Goal: Complete application form

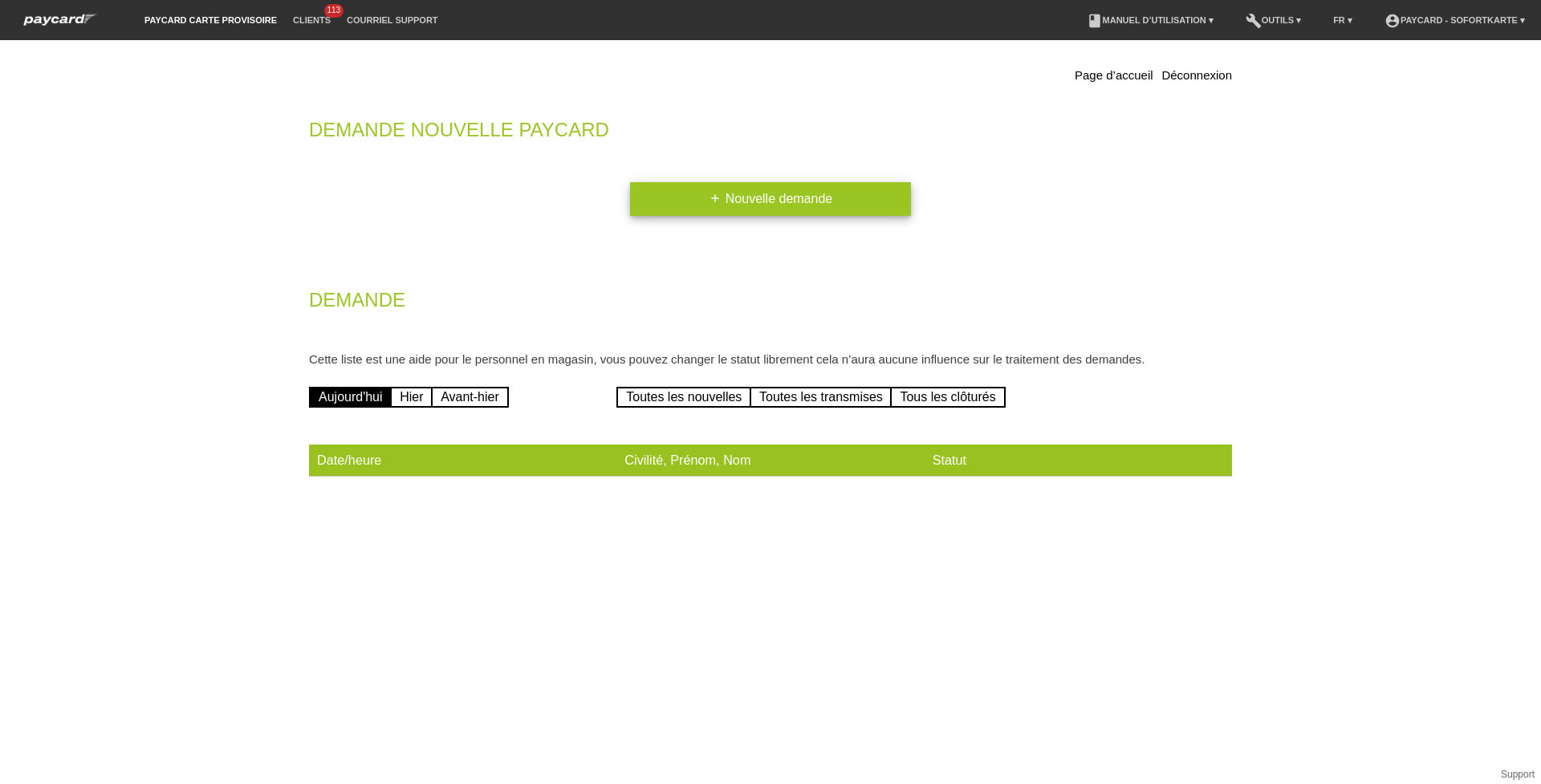
click at [654, 212] on link "add Nouvelle demande" at bounding box center [770, 200] width 281 height 34
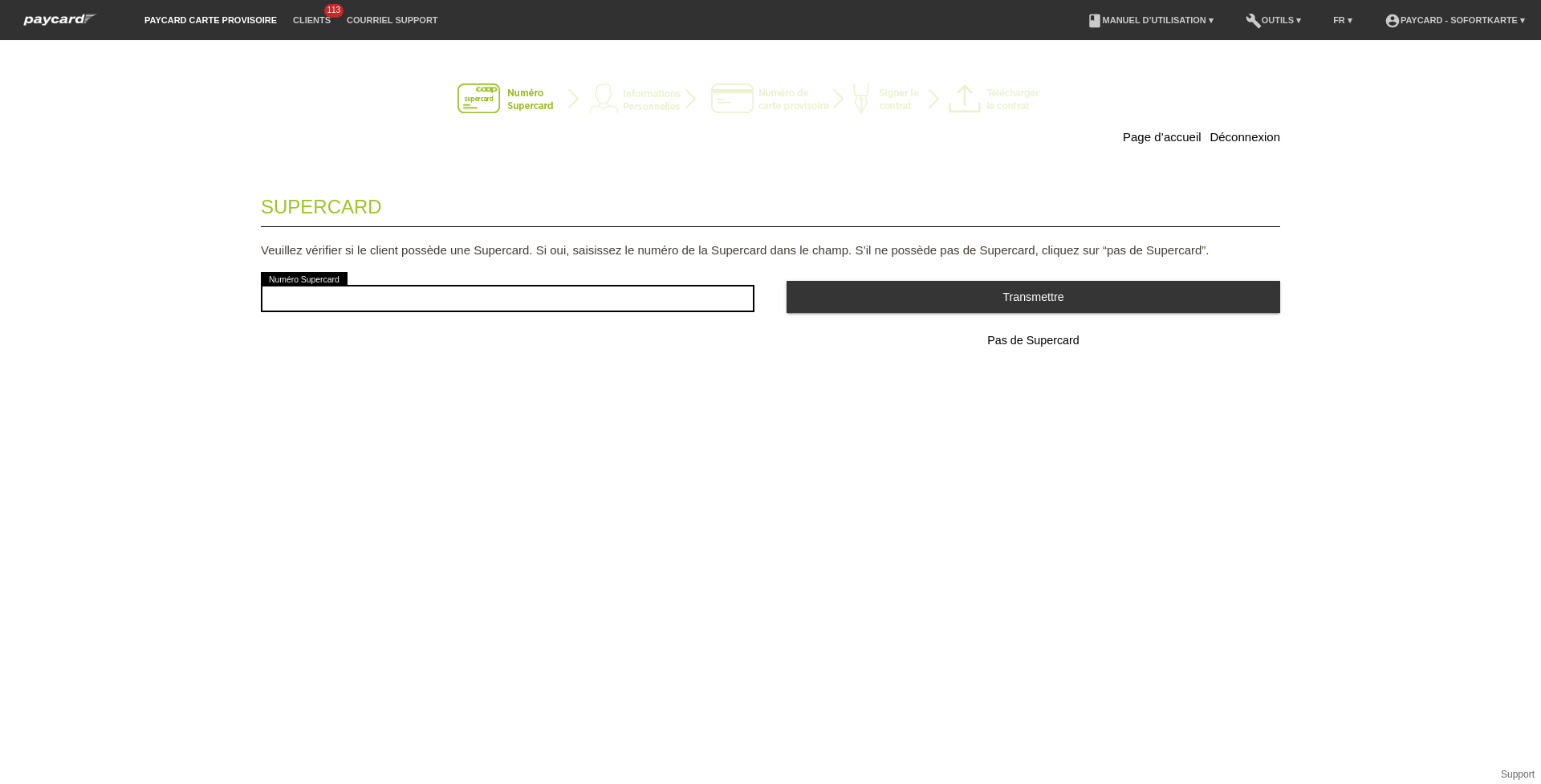
click at [517, 278] on div "error Numéro Supercard" at bounding box center [508, 298] width 494 height 60
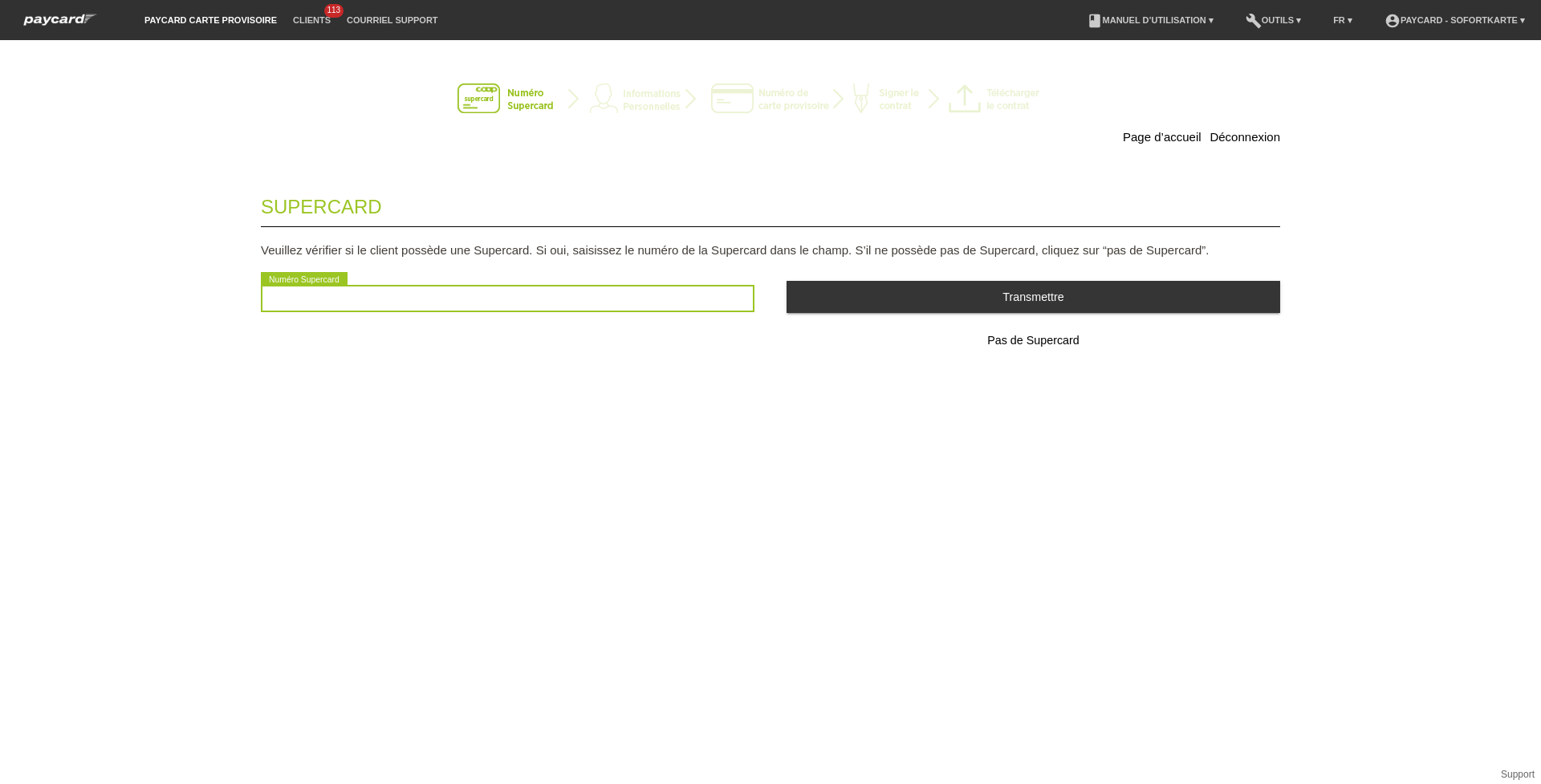
click at [518, 305] on input "text" at bounding box center [508, 298] width 494 height 27
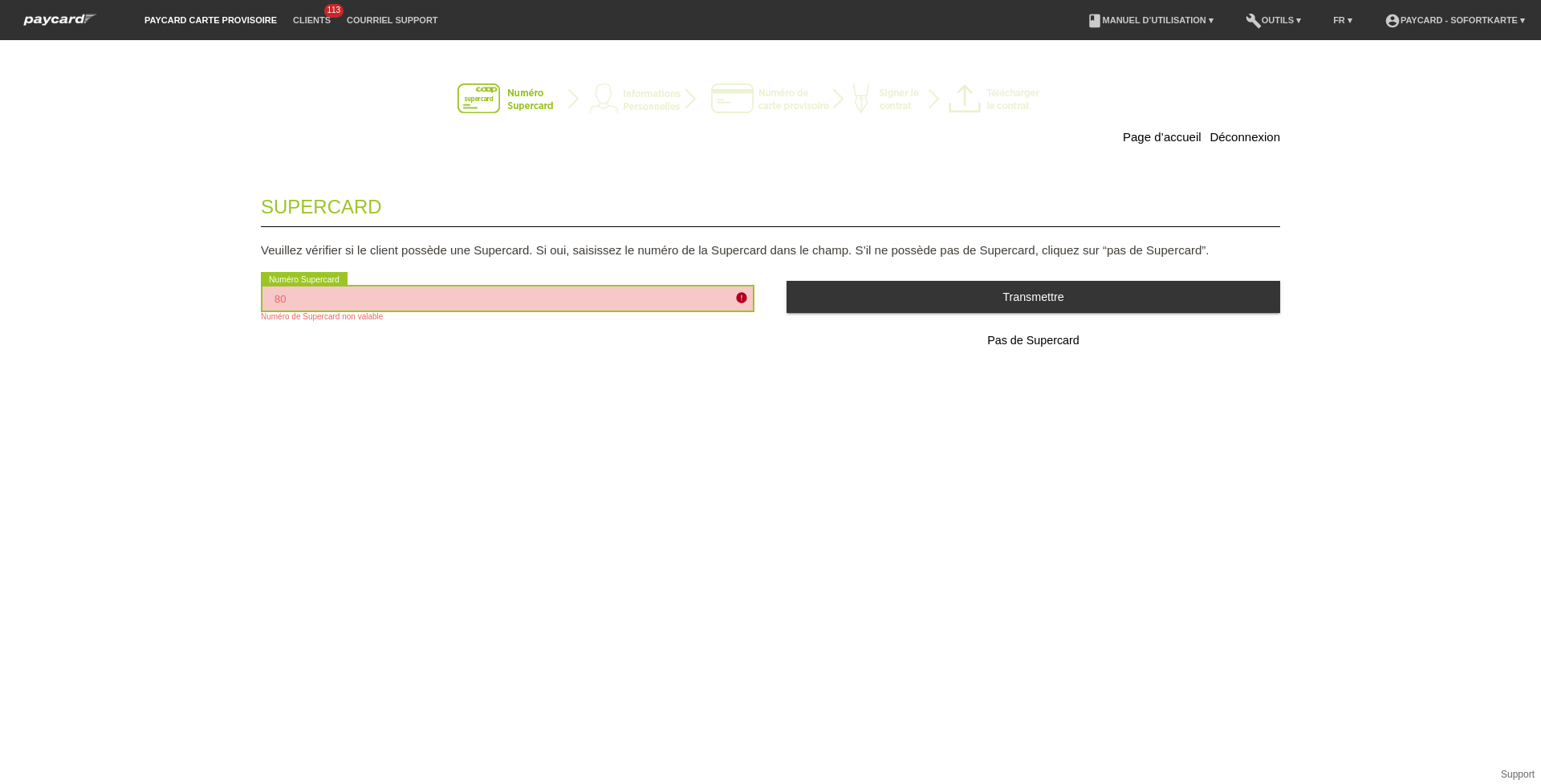
type input "8"
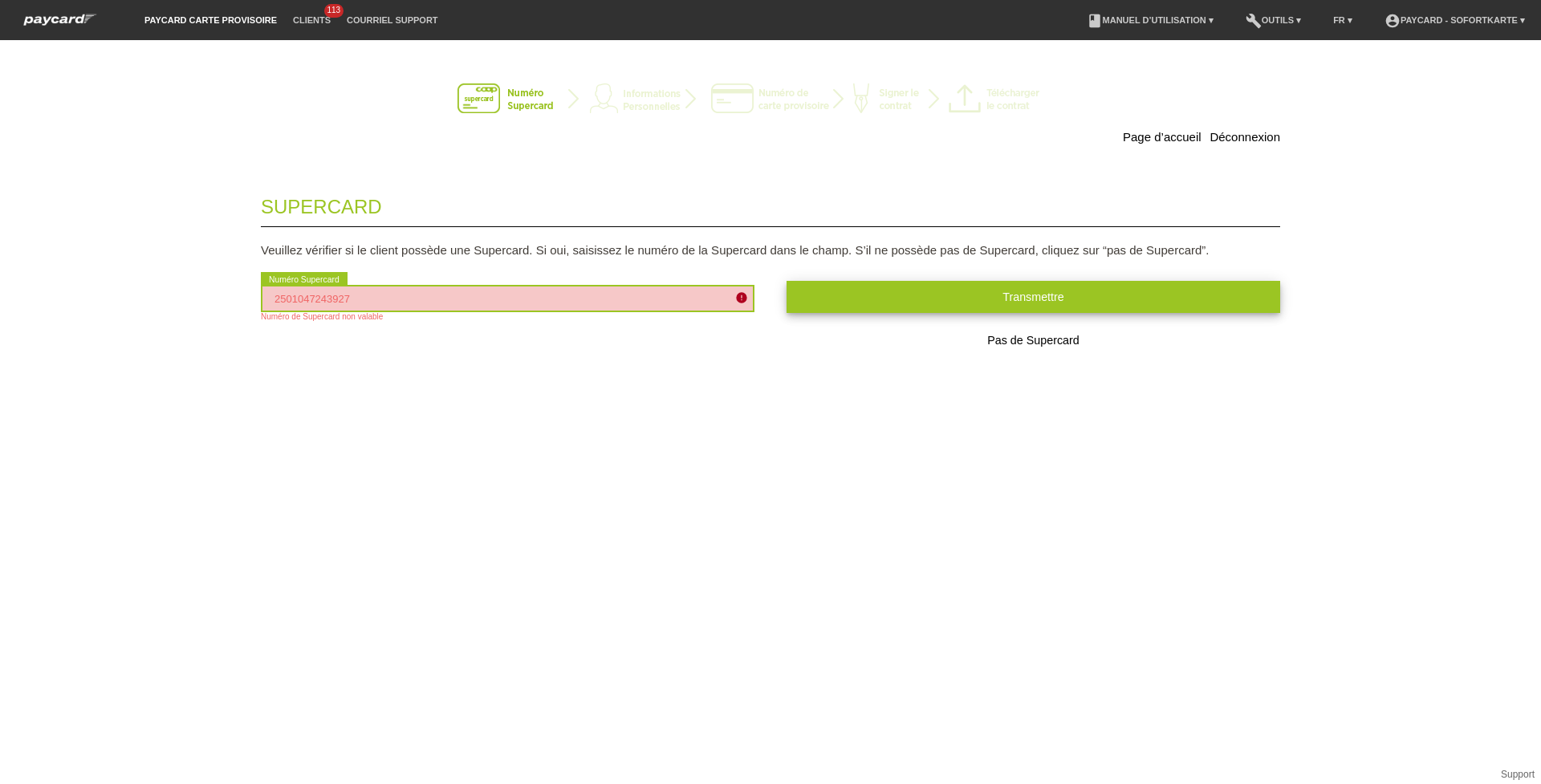
type input "2501047243927"
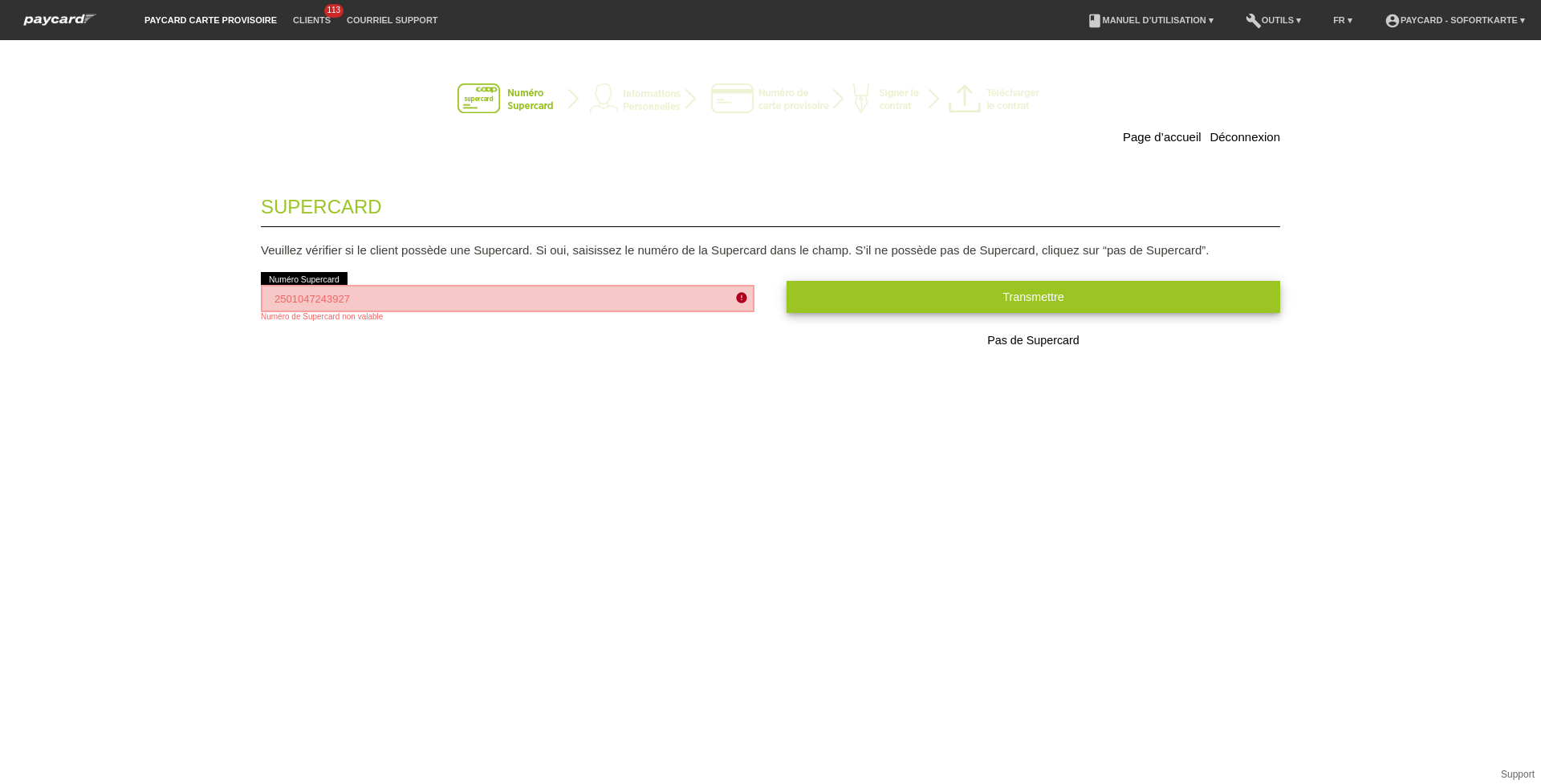
click at [1038, 295] on span "Transmettre" at bounding box center [1033, 297] width 61 height 13
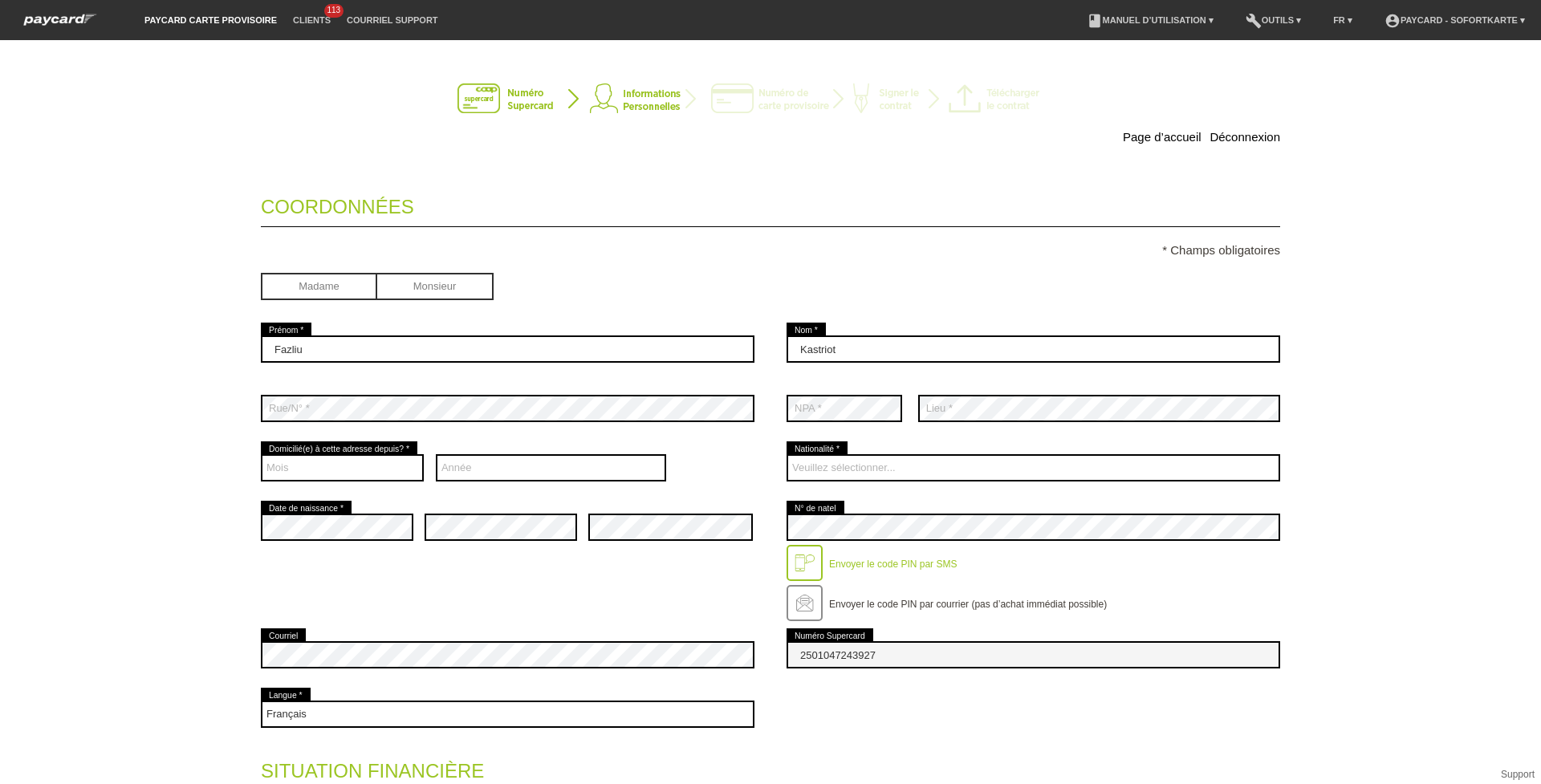
click at [417, 287] on input "radio" at bounding box center [435, 284] width 116 height 24
radio input "true"
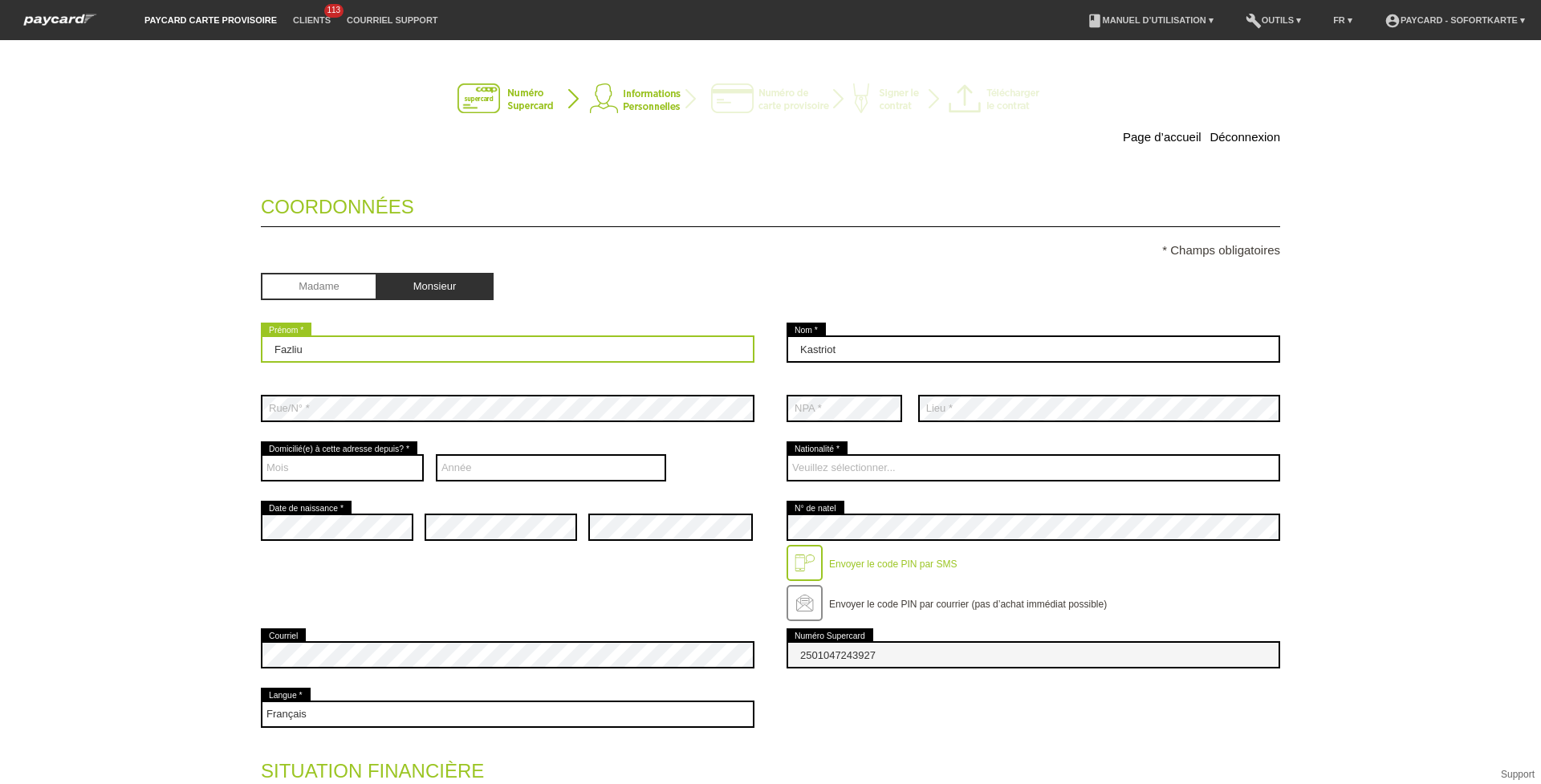
click at [464, 340] on input "Fazliu" at bounding box center [508, 349] width 494 height 27
drag, startPoint x: 423, startPoint y: 341, endPoint x: 227, endPoint y: 337, distance: 196.0
click at [227, 337] on div "Page d’accueil Déconnexion Coordonnées * Champs obligatoires Madame Monsieur Fa…" at bounding box center [771, 615] width 1124 height 1119
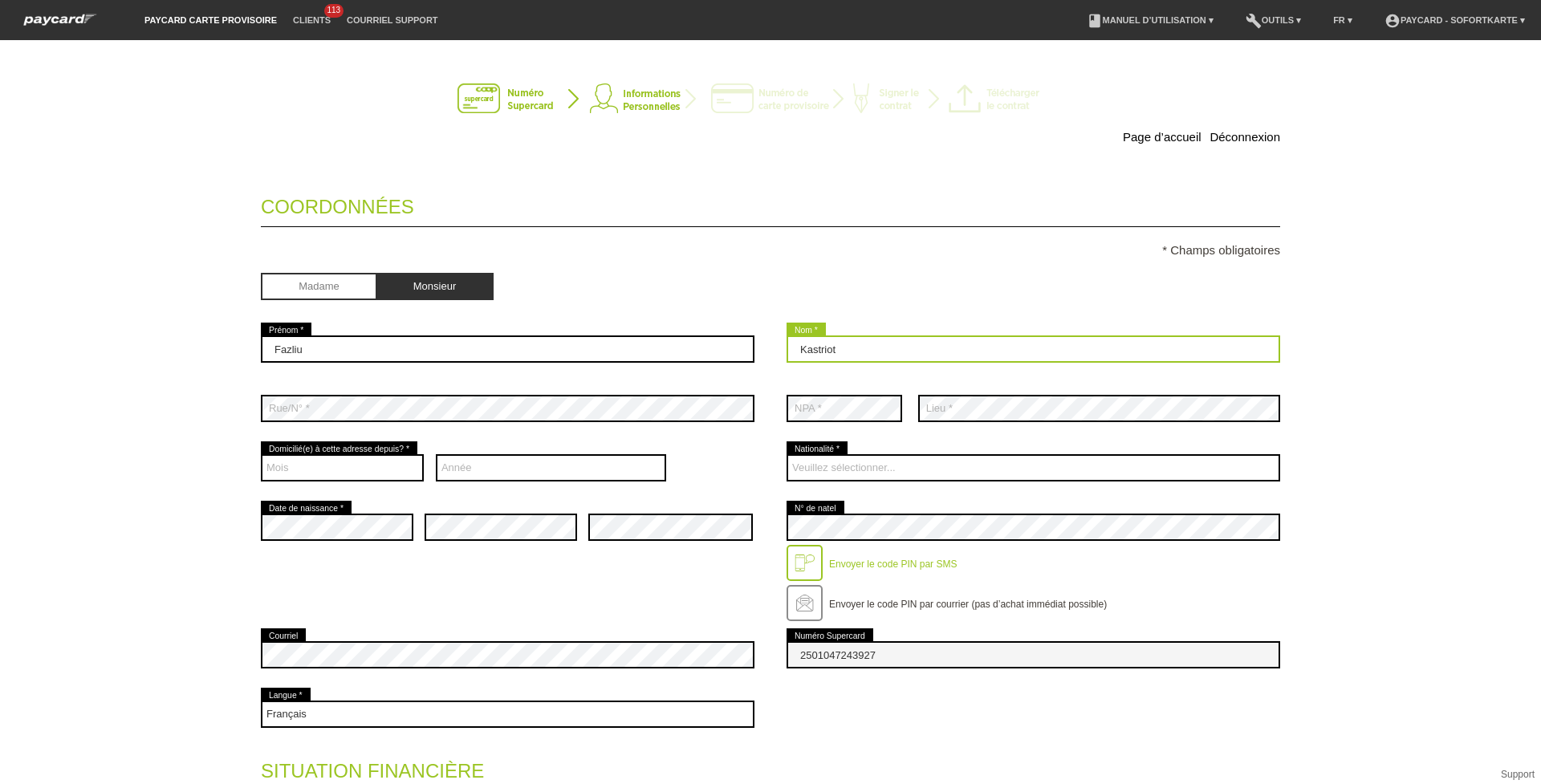
drag, startPoint x: 850, startPoint y: 353, endPoint x: 624, endPoint y: 345, distance: 226.1
click at [624, 345] on div "Fazliu error Prénom * Kastriot error Nom *" at bounding box center [770, 349] width 1019 height 60
paste input "Fazliu"
type input "Fazliu"
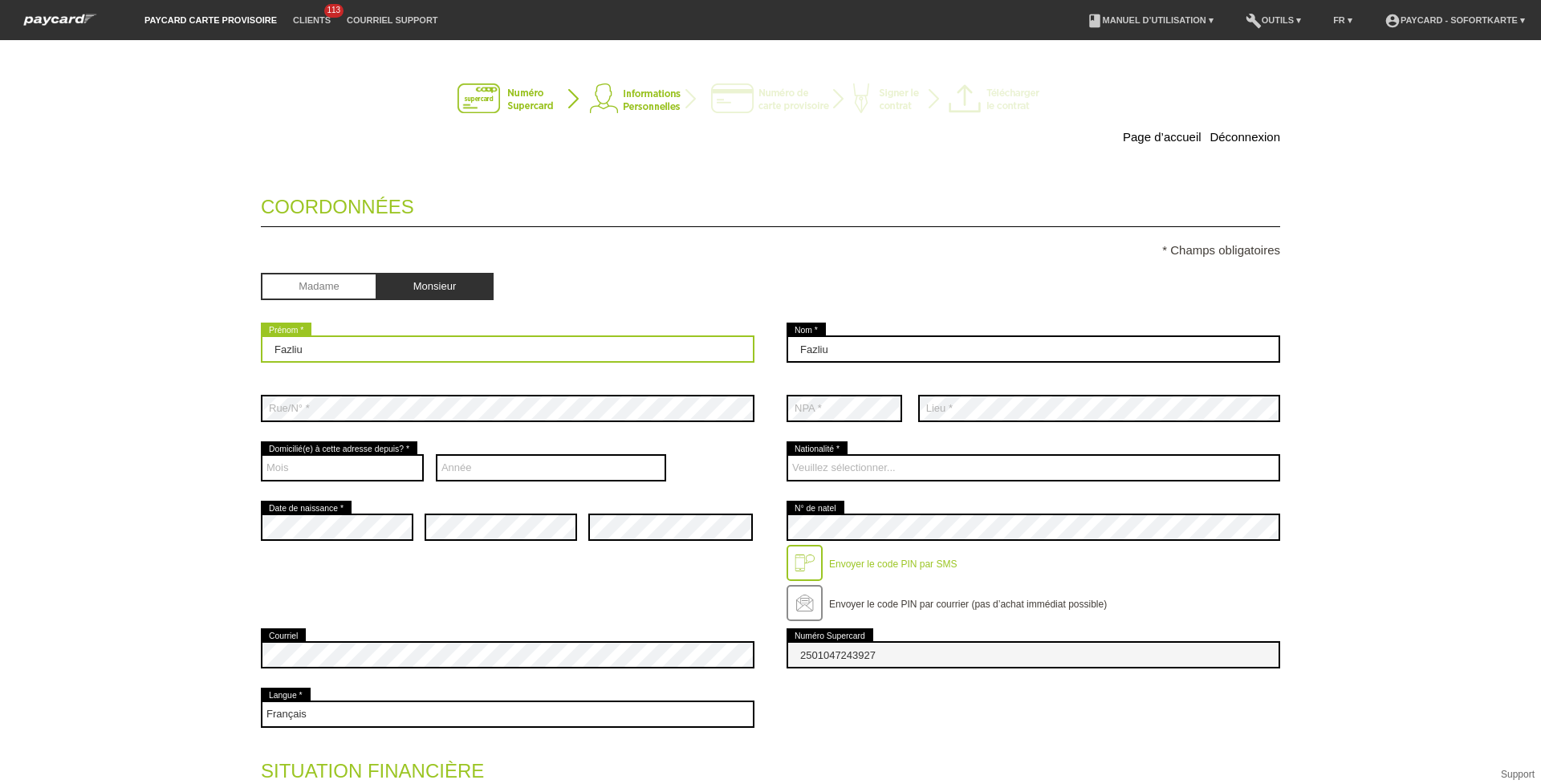
drag, startPoint x: 605, startPoint y: 350, endPoint x: 162, endPoint y: 347, distance: 443.0
click at [162, 347] on div "Page d’accueil Déconnexion Coordonnées * Champs obligatoires Madame Monsieur Fa…" at bounding box center [770, 411] width 1541 height 743
type input "Kastriot"
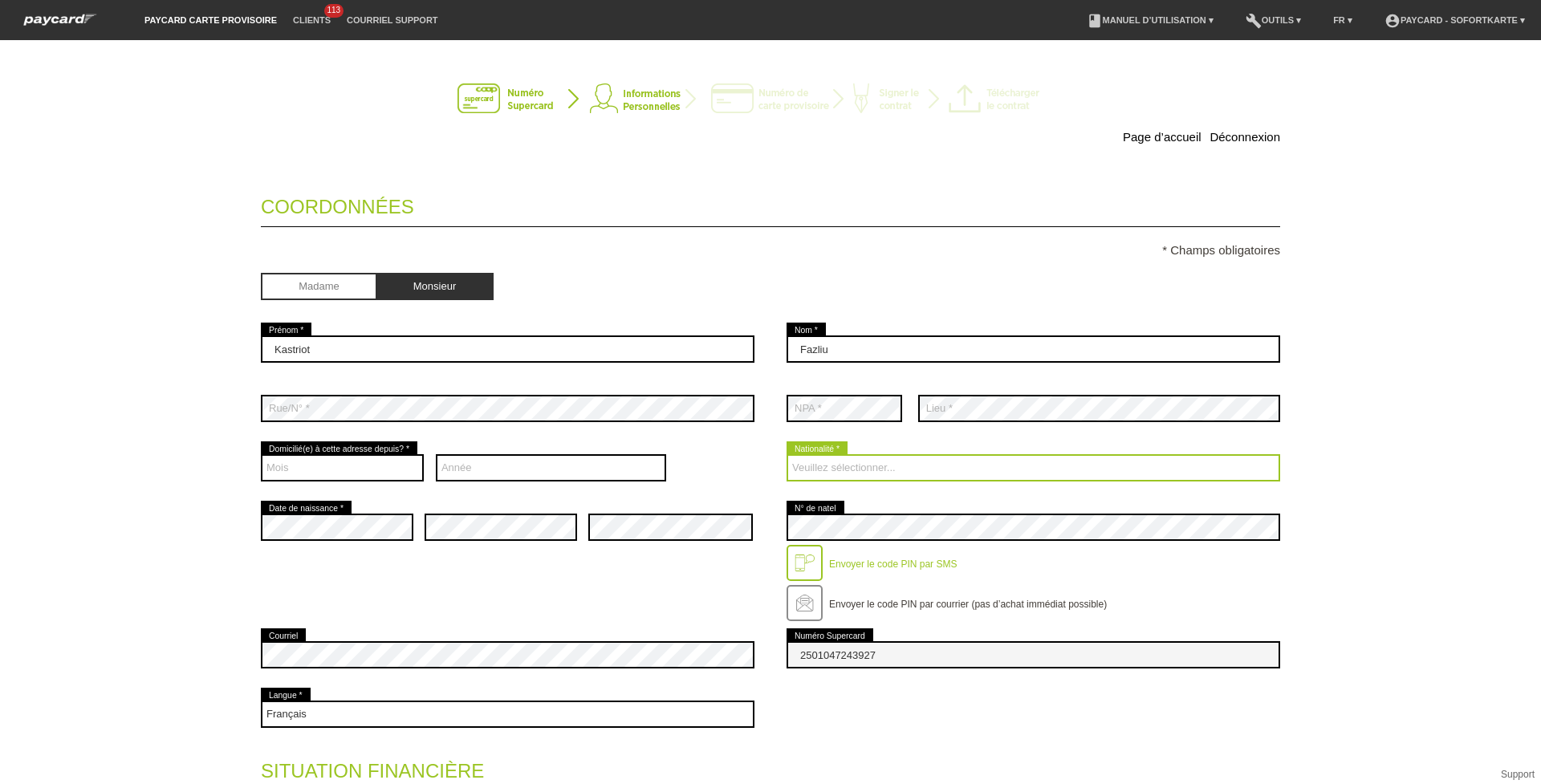
click at [811, 473] on select "Veuillez sélectionner... Suisse Allemagne Autriche Liechtenstein ------------ A…" at bounding box center [1033, 467] width 494 height 27
select select "CH"
click at [786, 454] on select "Veuillez sélectionner... Suisse Allemagne Autriche Liechtenstein ------------ A…" at bounding box center [1033, 467] width 494 height 27
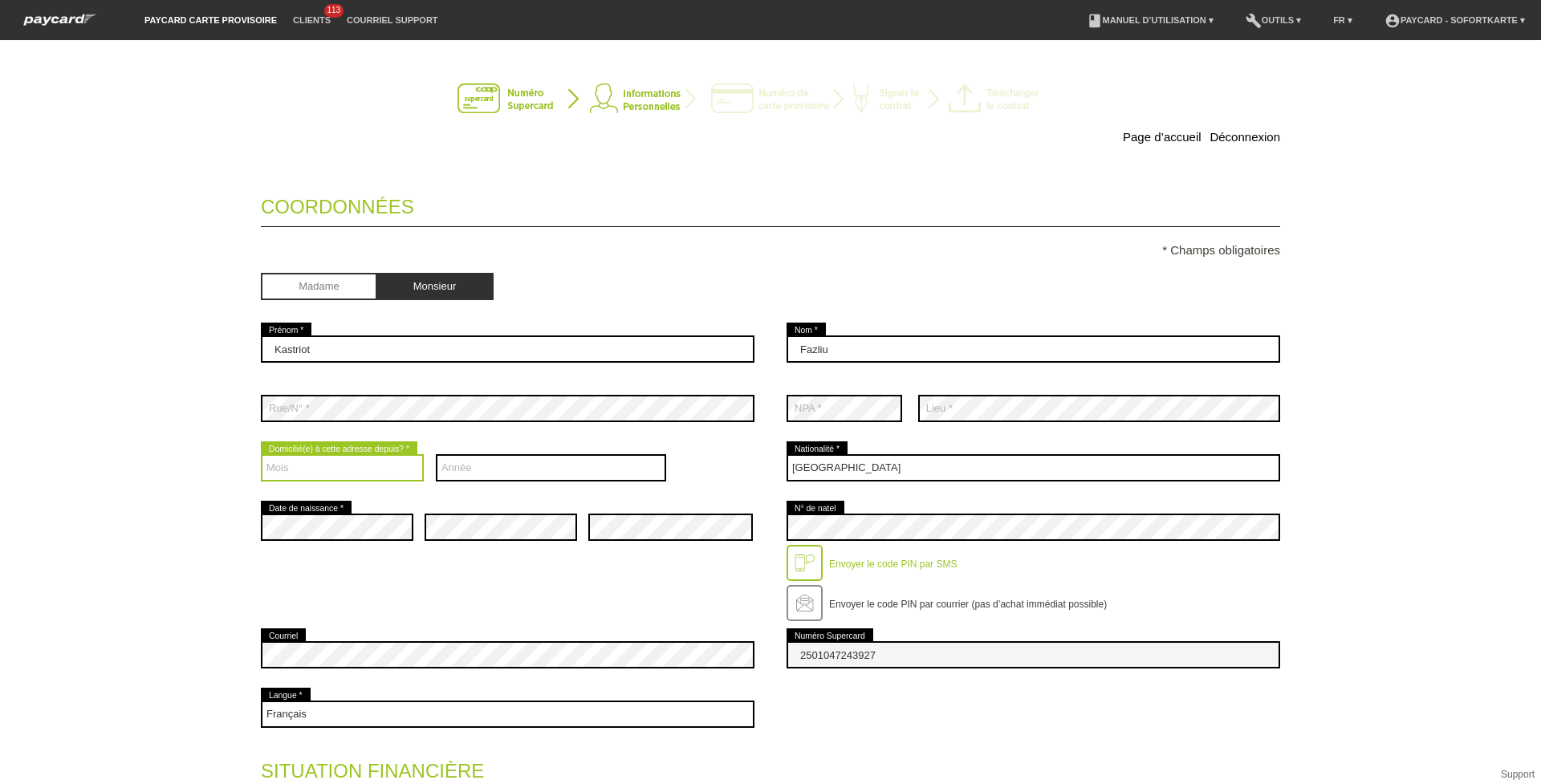
click at [375, 463] on select "Mois 01 02 03 04 05 06 07 08 09 10 11 12" at bounding box center [342, 467] width 163 height 27
click at [159, 400] on div "Page d’accueil Déconnexion Coordonnées * Champs obligatoires Madame Monsieur Ka…" at bounding box center [770, 411] width 1541 height 743
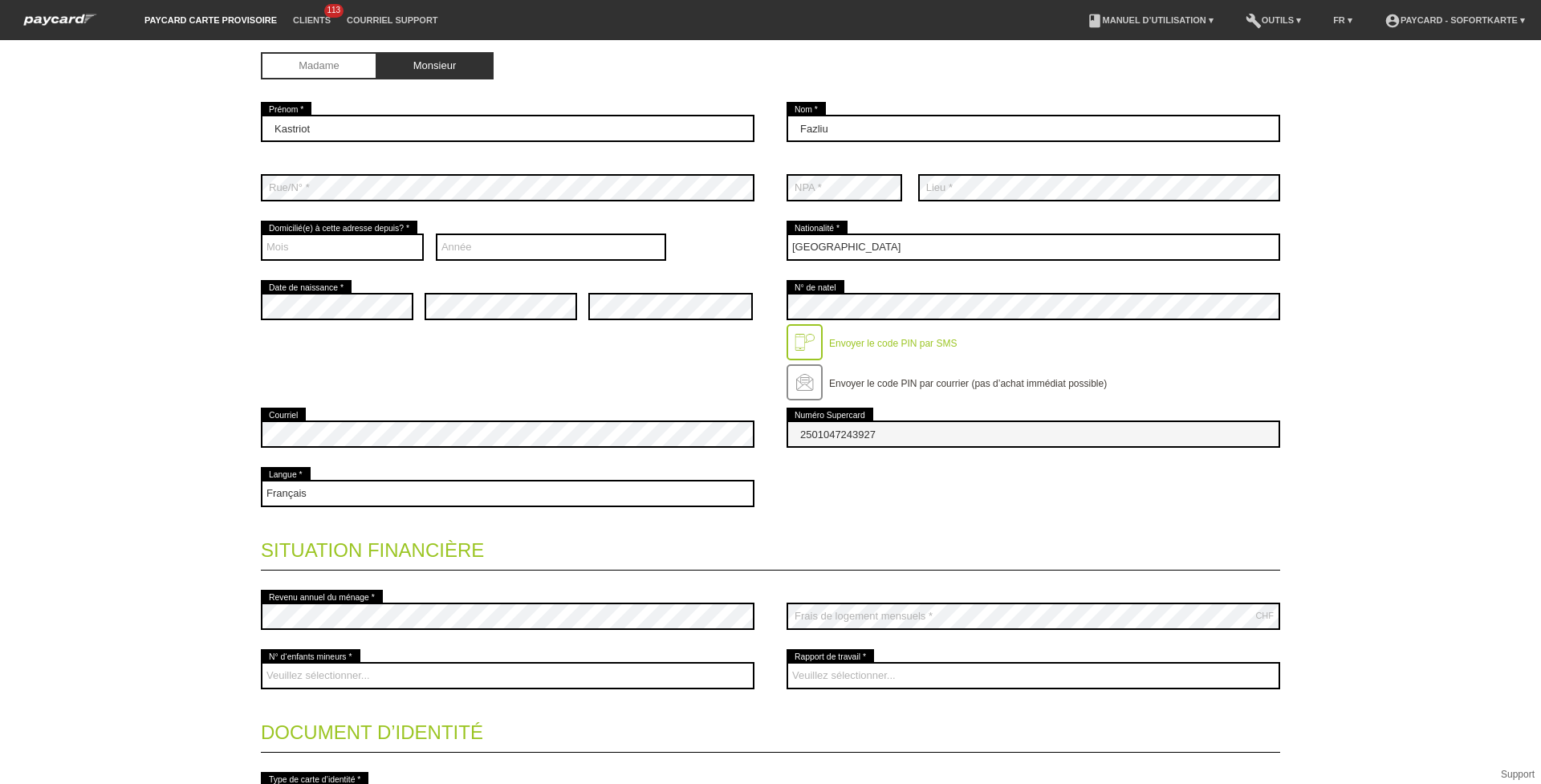
scroll to position [110, 0]
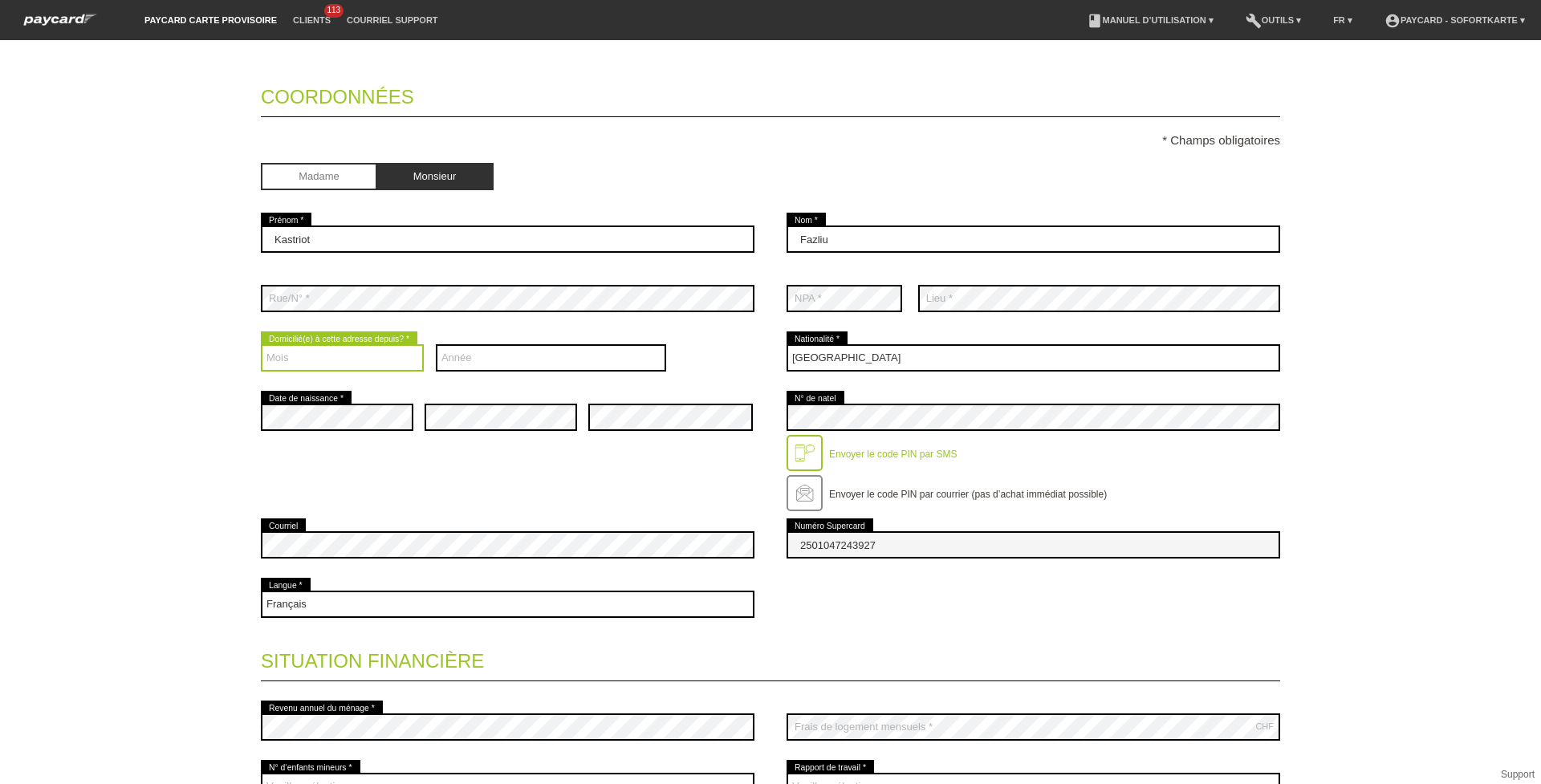
click at [359, 357] on select "Mois 01 02 03 04 05 06 07 08 09 10 11 12" at bounding box center [342, 357] width 163 height 27
select select "08"
click at [261, 343] on select "Mois 01 02 03 04 05 06 07 08 09 10 11 12" at bounding box center [342, 357] width 163 height 27
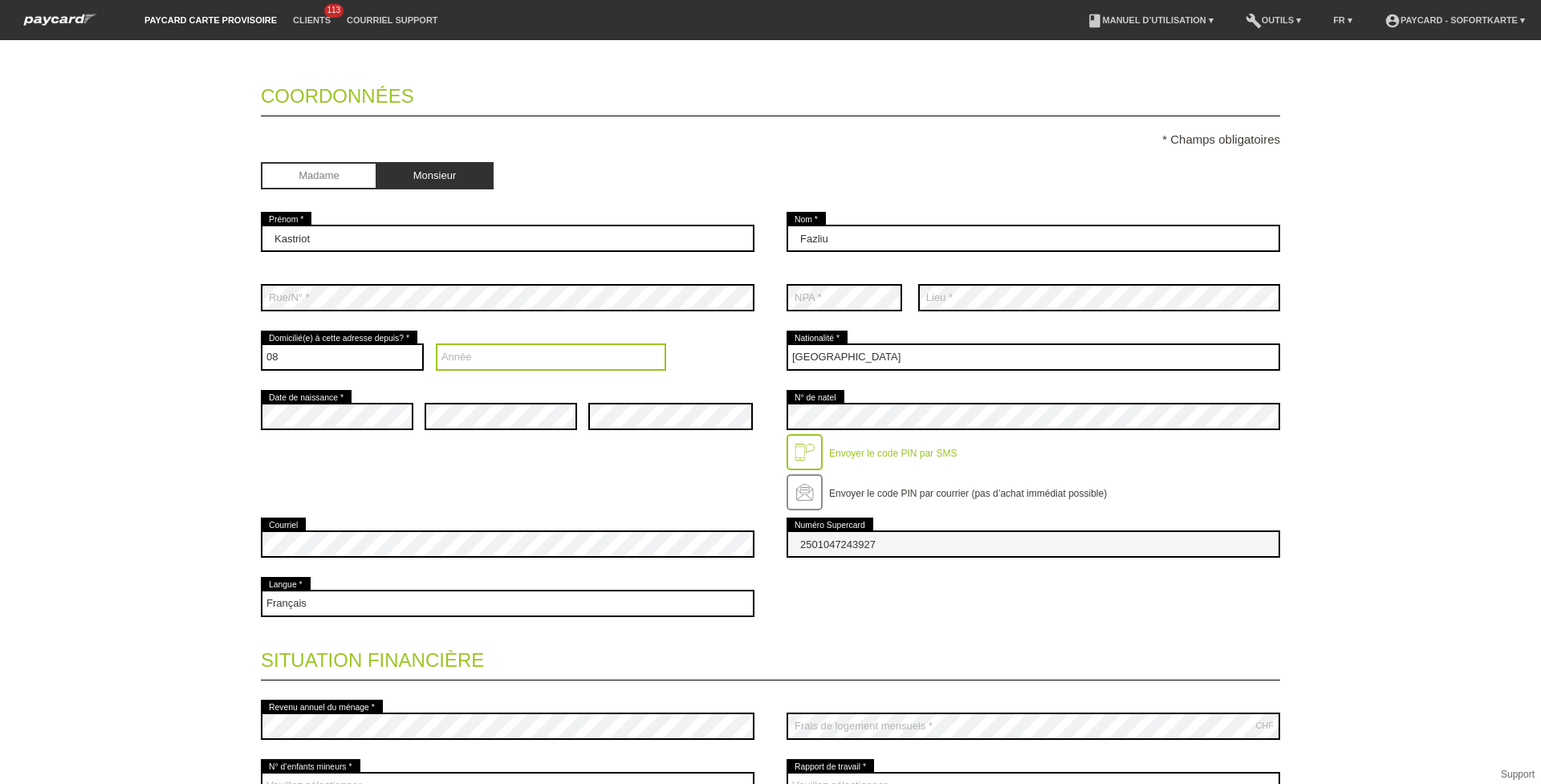
click at [447, 360] on select "Année 2025 2024 2023 2022 2021 2020 2019 2018 2017 2016" at bounding box center [552, 357] width 231 height 27
select select "2020"
click at [436, 343] on select "Année 2025 2024 2023 2022 2021 2020 2019 2018 2017 2016" at bounding box center [552, 357] width 231 height 27
click at [217, 315] on div "Page d’accueil Déconnexion Coordonnées * Champs obligatoires Madame Monsieur Ka…" at bounding box center [771, 504] width 1124 height 1119
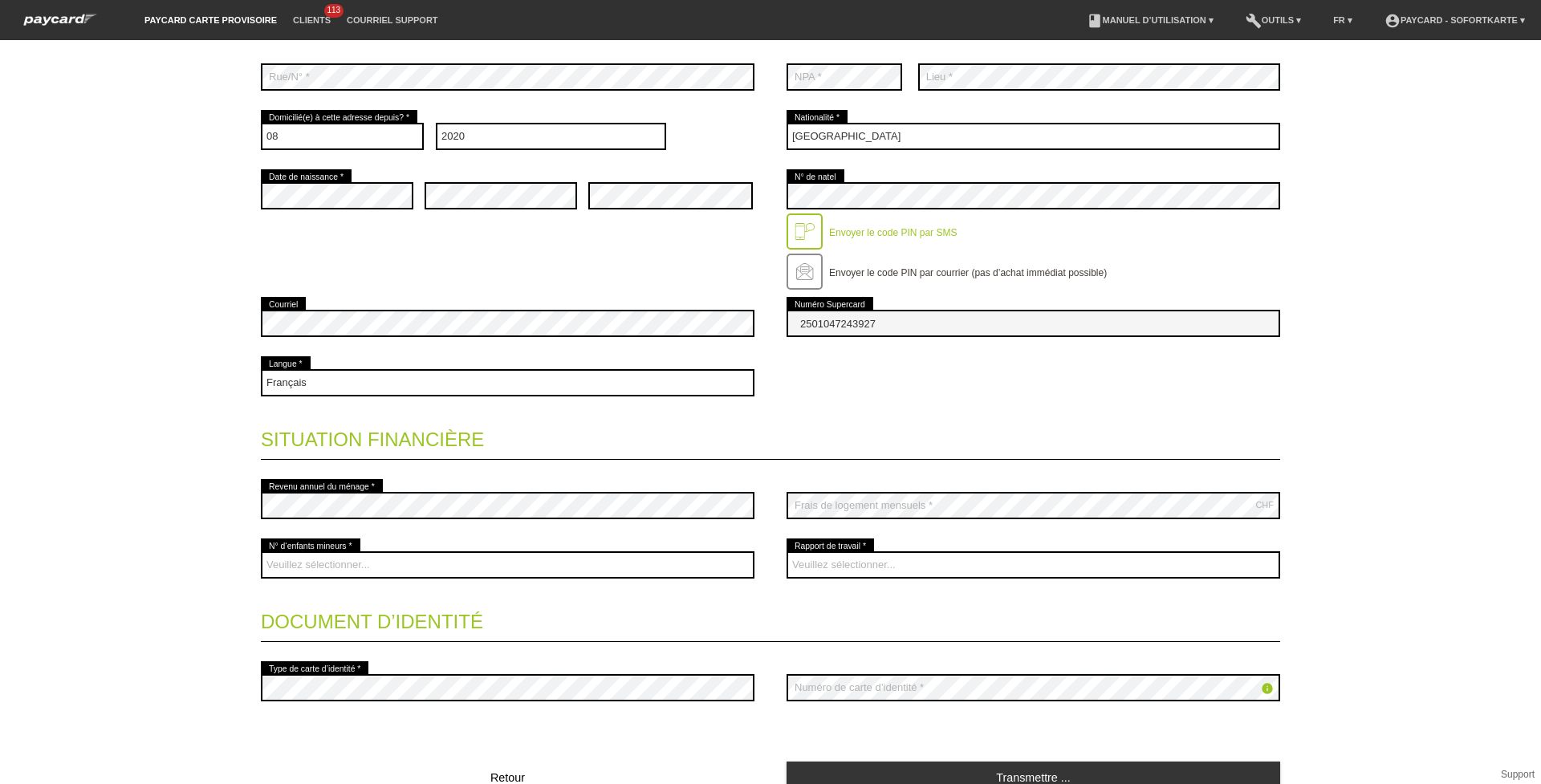
scroll to position [407, 0]
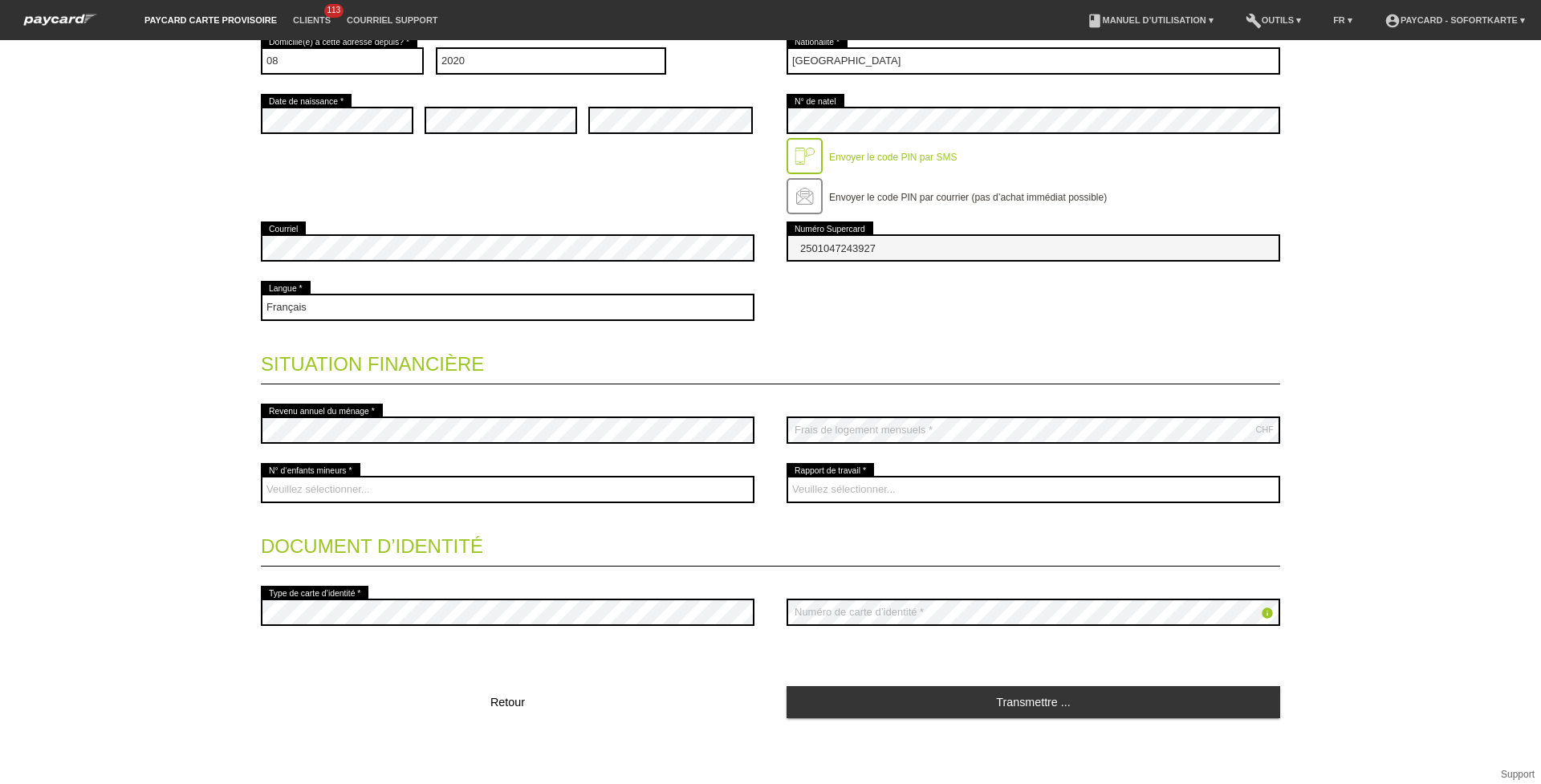
click at [526, 230] on div "error Courriel" at bounding box center [508, 248] width 494 height 60
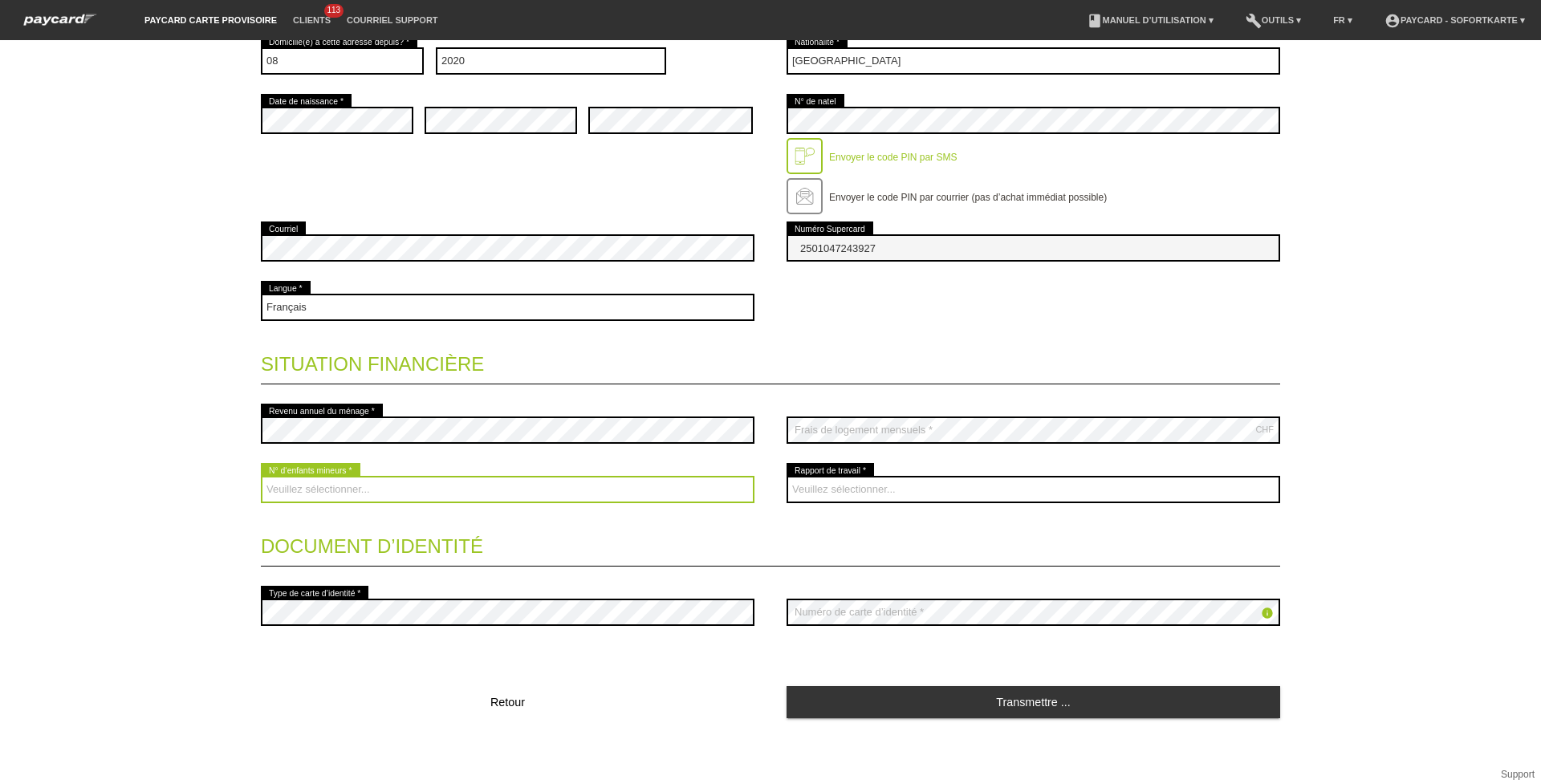
click at [378, 485] on select "Veuillez sélectionner... 0 1 2 3 4 5 6 7 8 9" at bounding box center [508, 489] width 494 height 27
select select "3"
click at [261, 476] on select "Veuillez sélectionner... 0 1 2 3 4 5 6 7 8 9" at bounding box center [508, 489] width 494 height 27
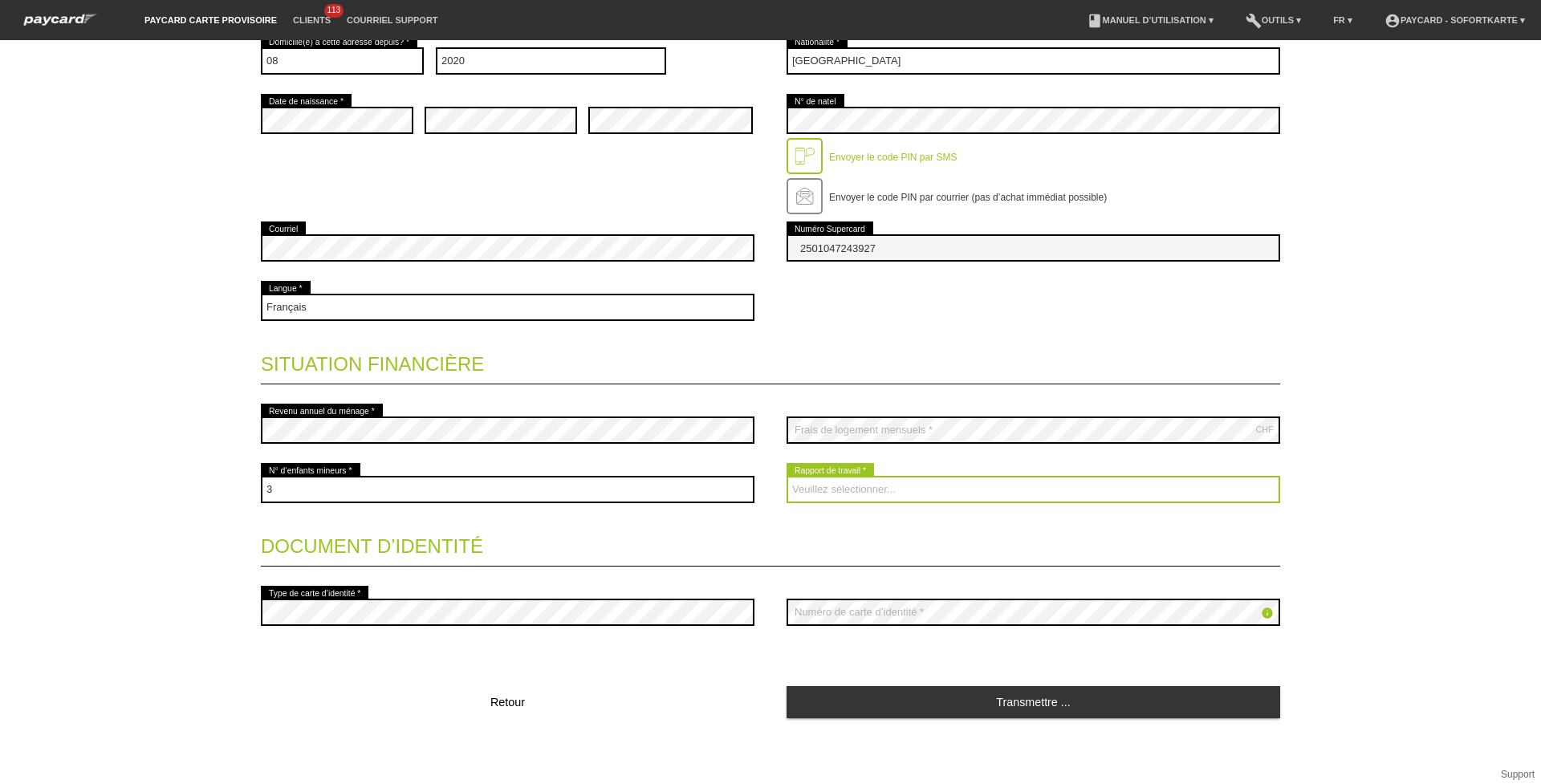
click at [866, 489] on select "Veuillez sélectionner... A durée indéterminée A durée déterminée Apprenti/étudi…" at bounding box center [1033, 489] width 494 height 27
select select "UNLIMITED"
click at [786, 476] on select "Veuillez sélectionner... A durée indéterminée A durée déterminée Apprenti/étudi…" at bounding box center [1033, 489] width 494 height 27
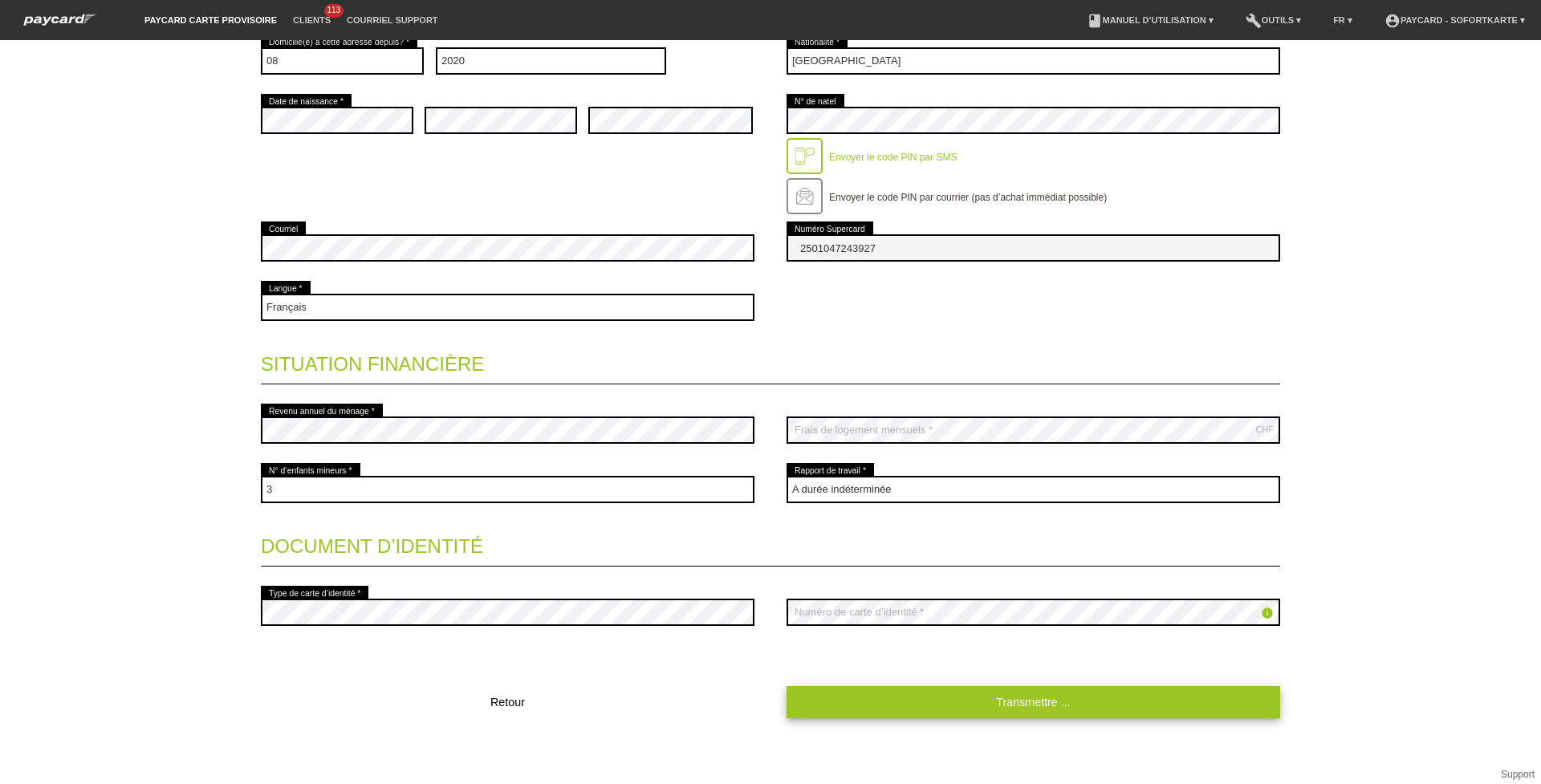
click at [982, 691] on link "Transmettre ..." at bounding box center [1033, 701] width 494 height 31
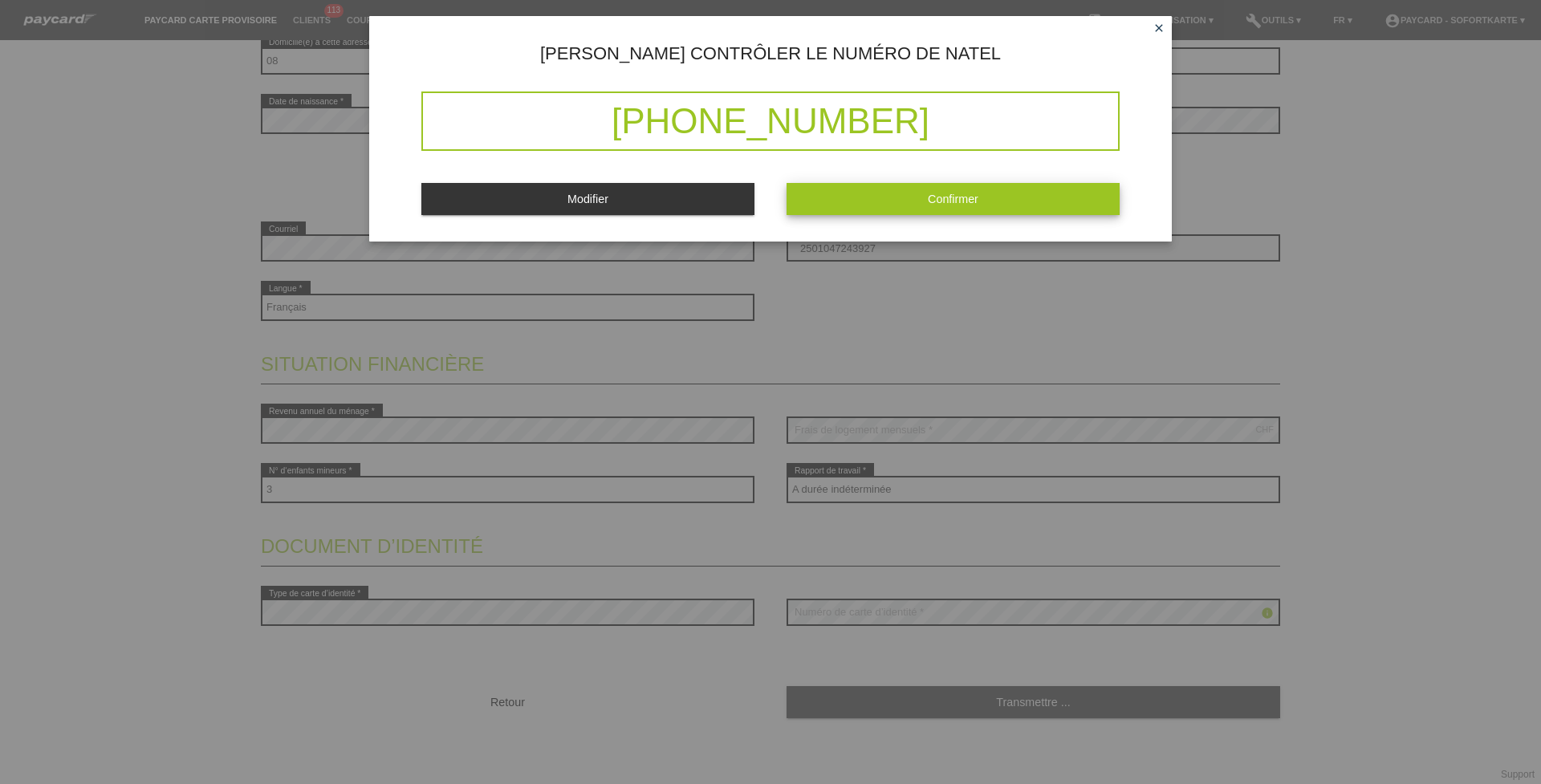
click at [870, 190] on button "Confirmer" at bounding box center [953, 198] width 333 height 31
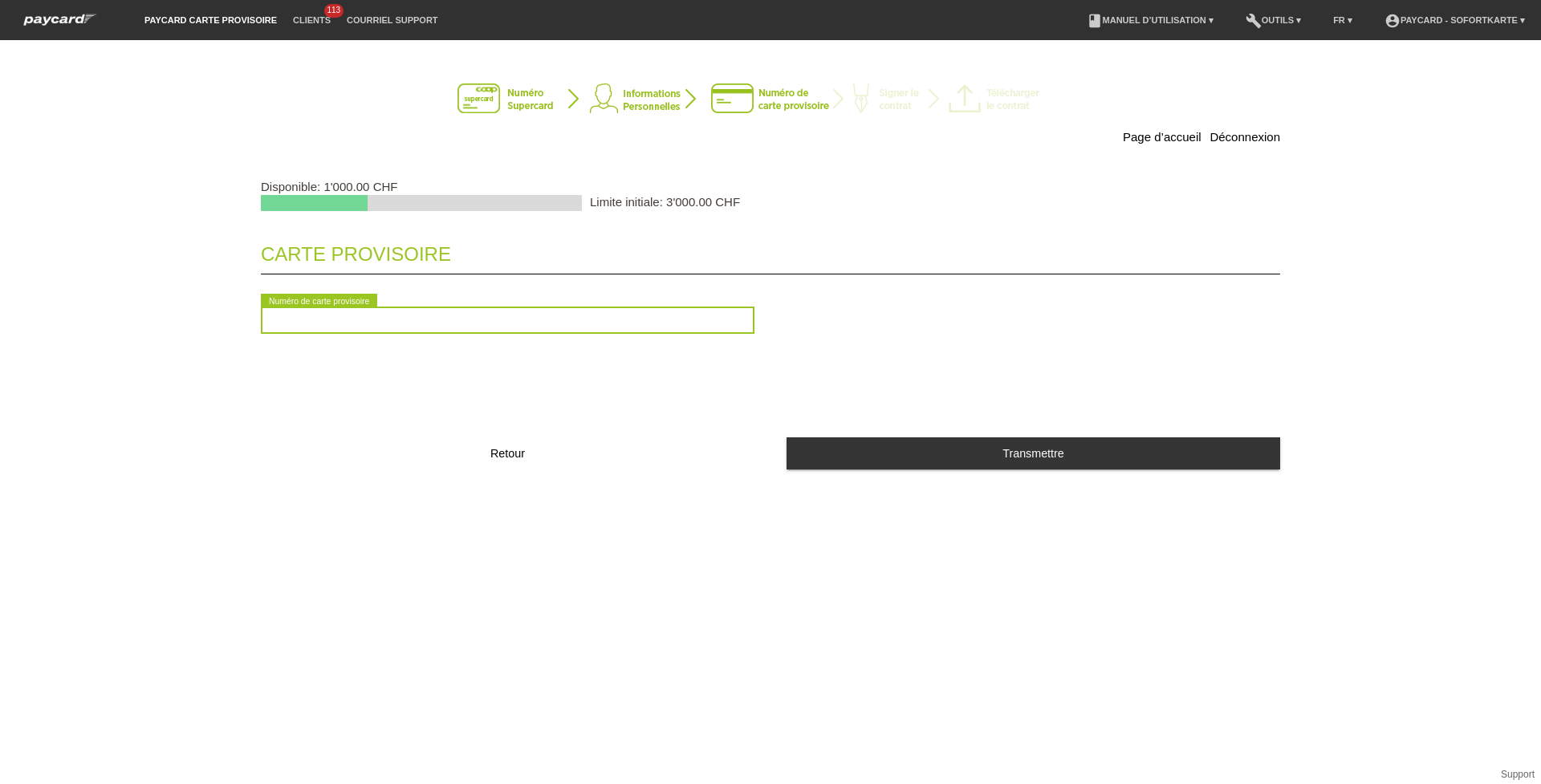
click at [485, 322] on input "text" at bounding box center [508, 320] width 494 height 27
type input "2090618532282"
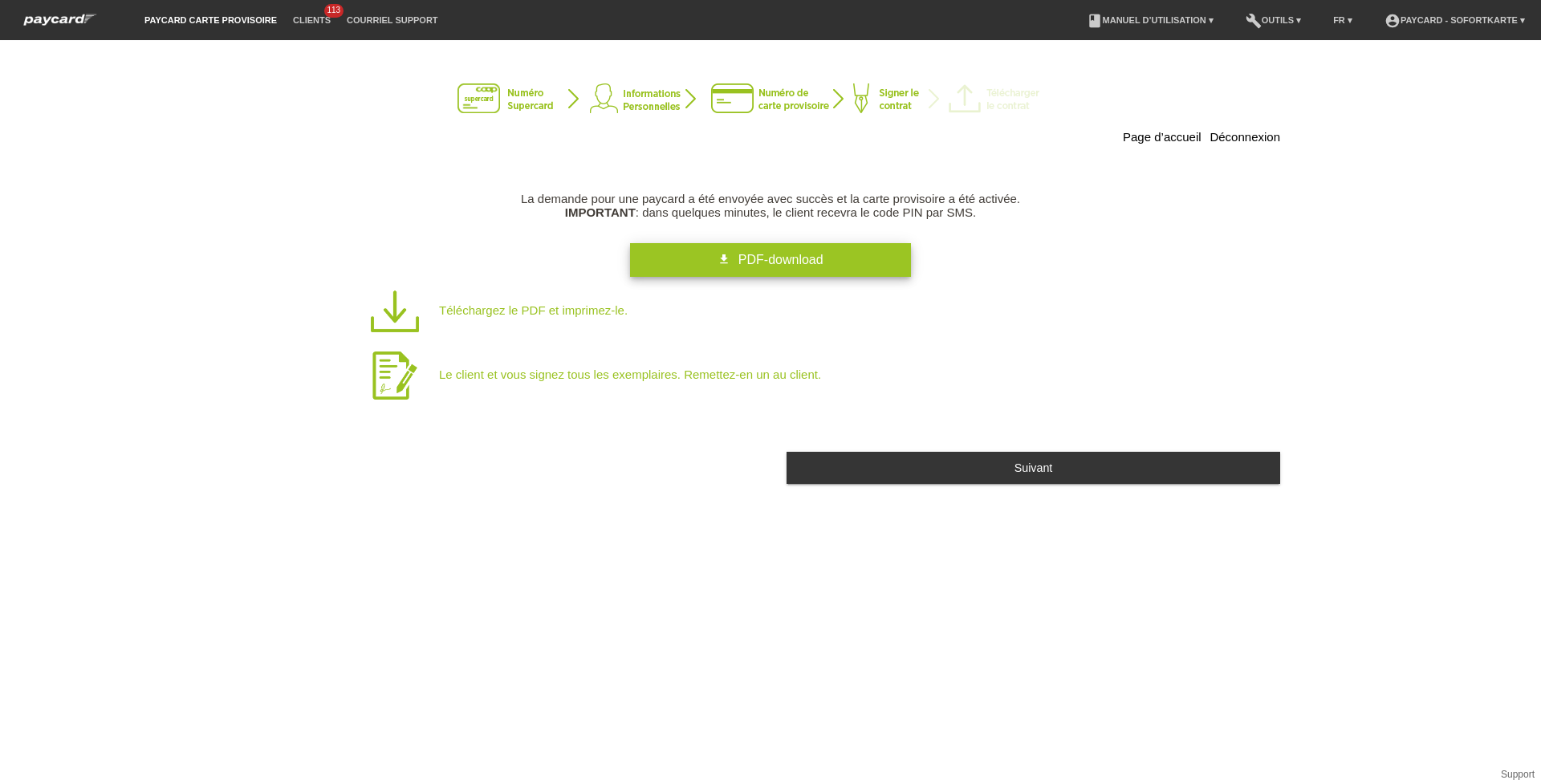
click at [687, 277] on link "get_app PDF-download" at bounding box center [770, 260] width 281 height 34
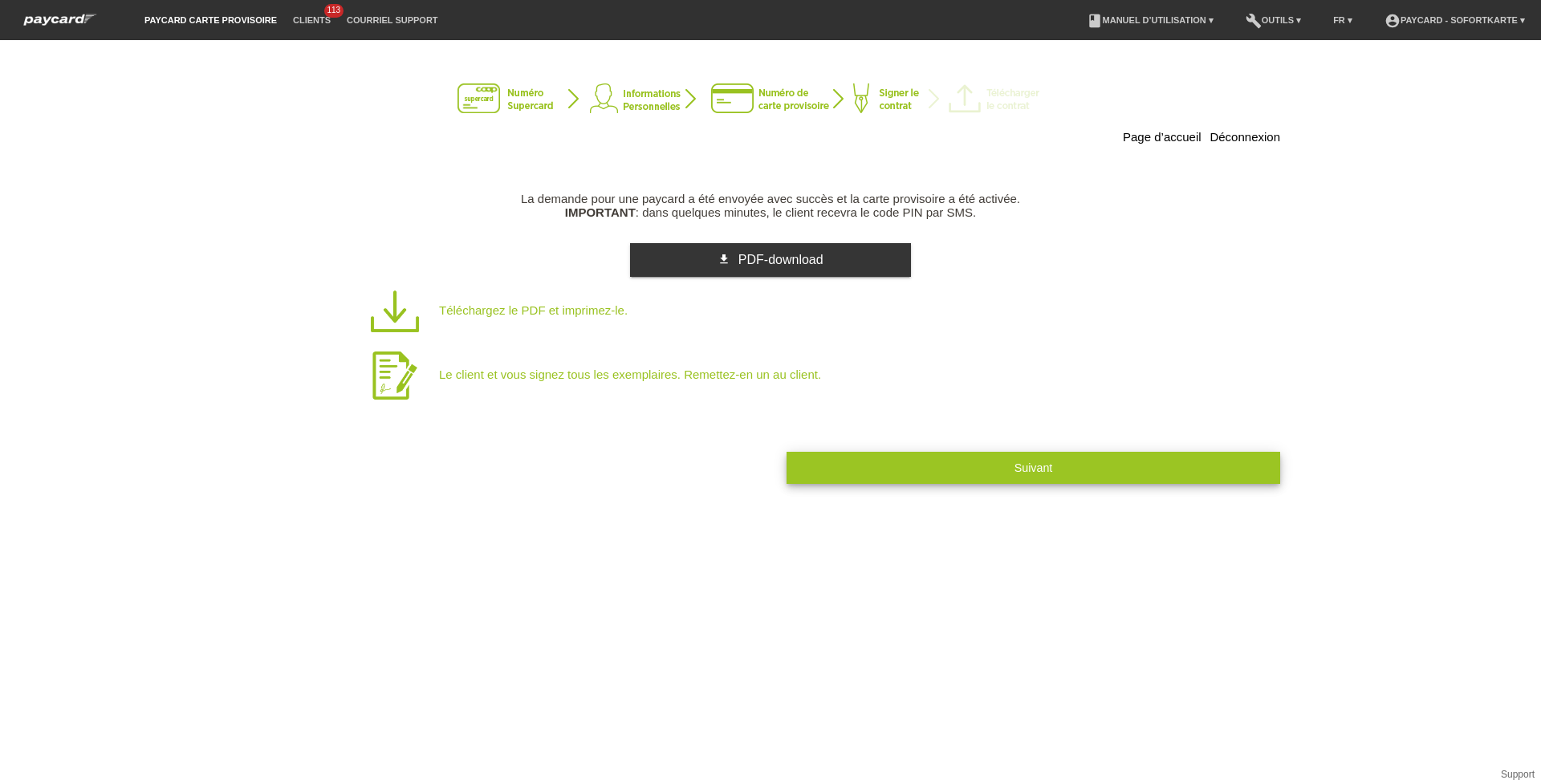
click at [908, 458] on button "Suivant" at bounding box center [1033, 467] width 494 height 31
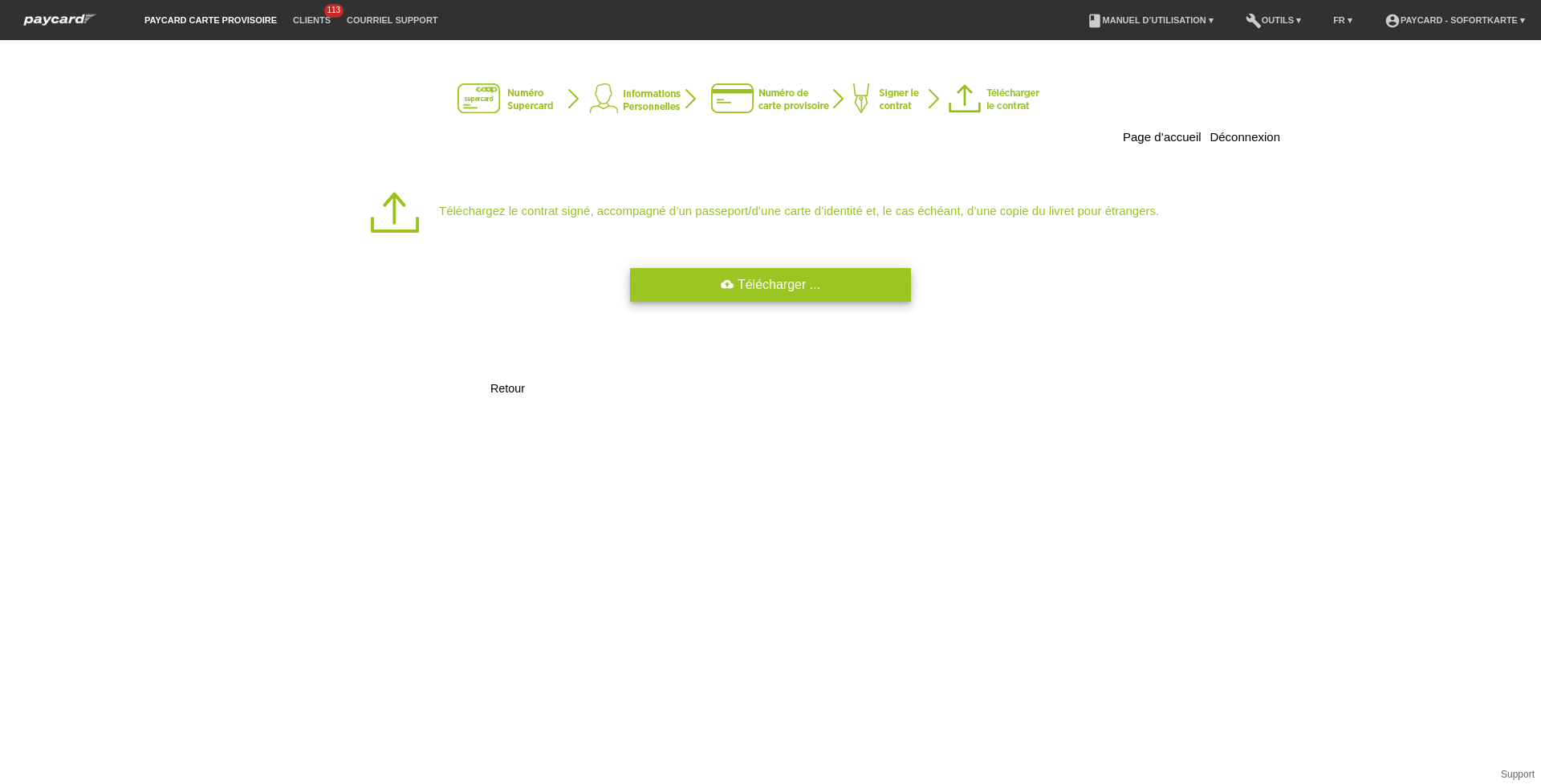
click at [816, 296] on link "cloud_upload Télécharger ..." at bounding box center [770, 285] width 281 height 34
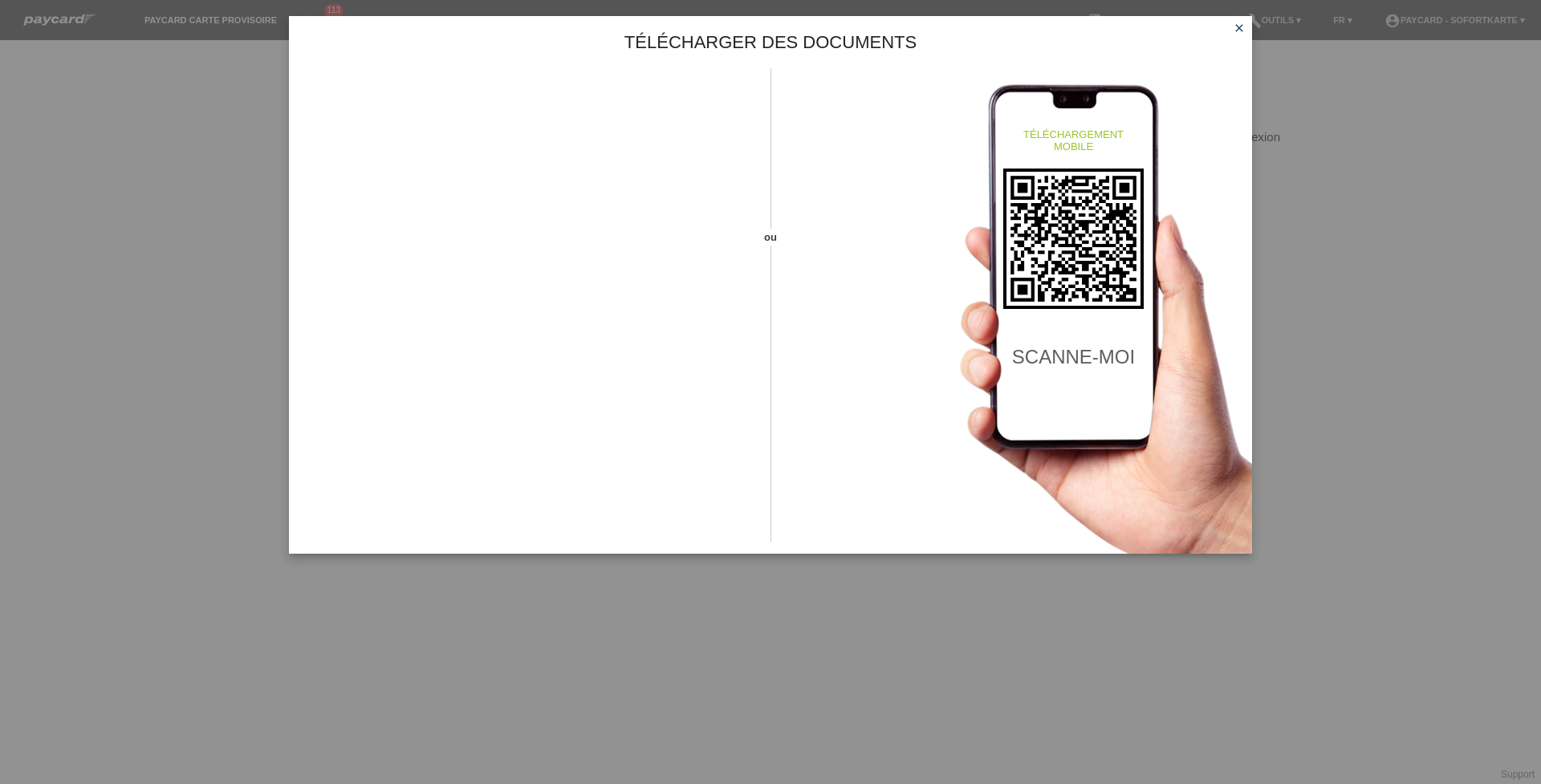
click at [1234, 26] on icon "close" at bounding box center [1239, 28] width 13 height 13
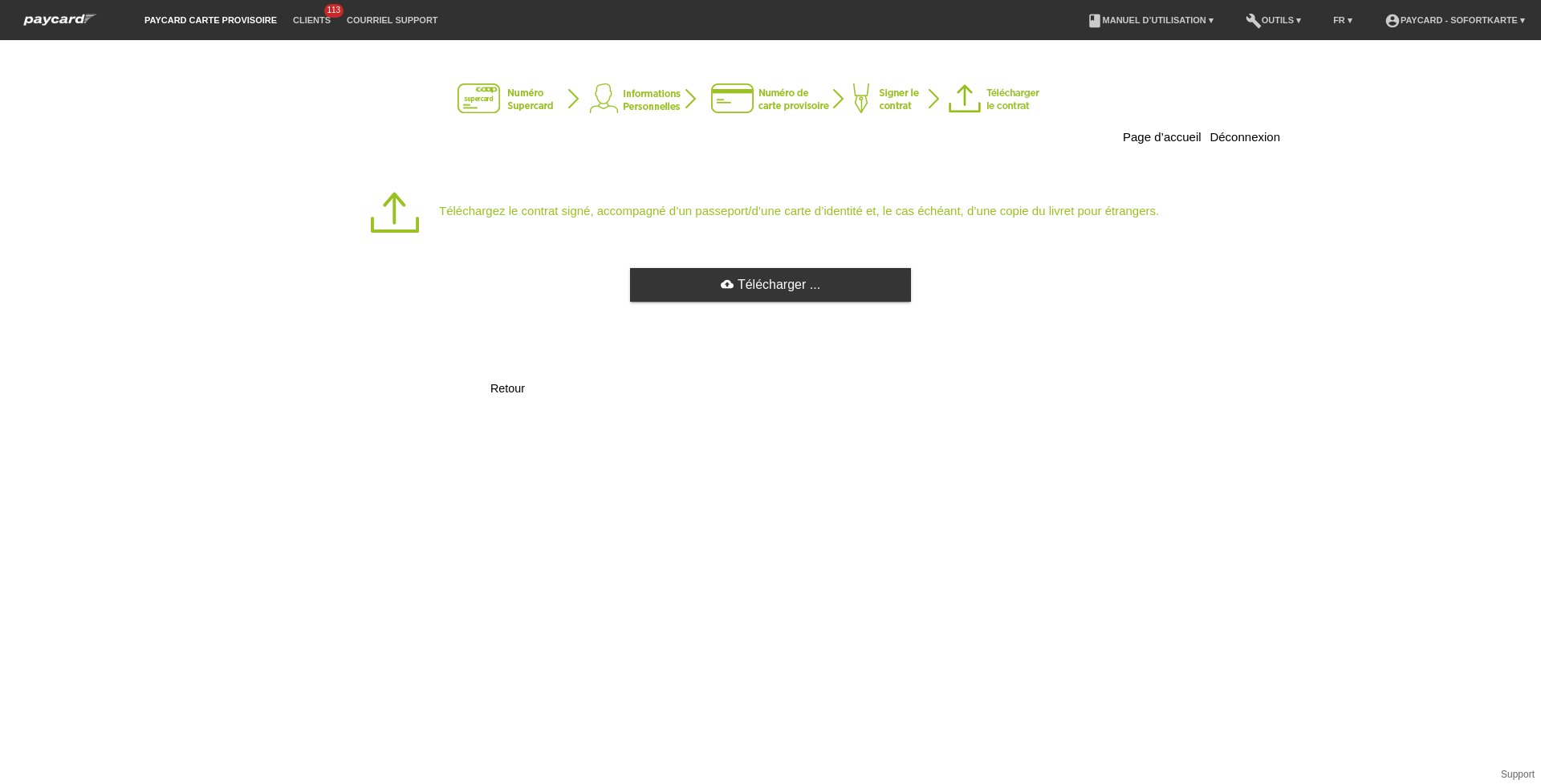
click at [684, 303] on div "cloud_upload Télécharger ..." at bounding box center [770, 286] width 1019 height 36
click at [697, 285] on link "cloud_upload Télécharger ..." at bounding box center [770, 285] width 281 height 34
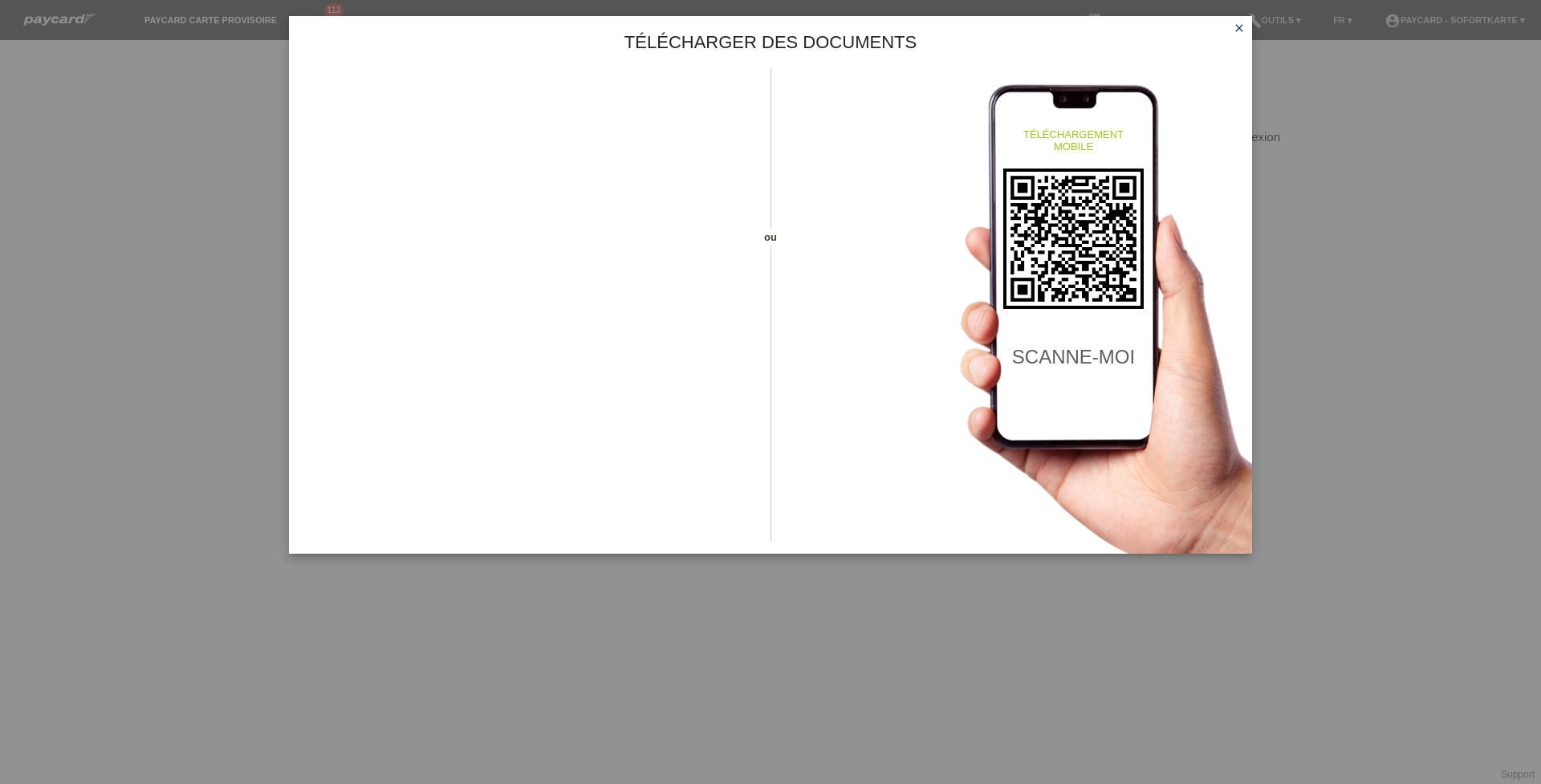
click at [1239, 30] on icon "close" at bounding box center [1239, 28] width 13 height 13
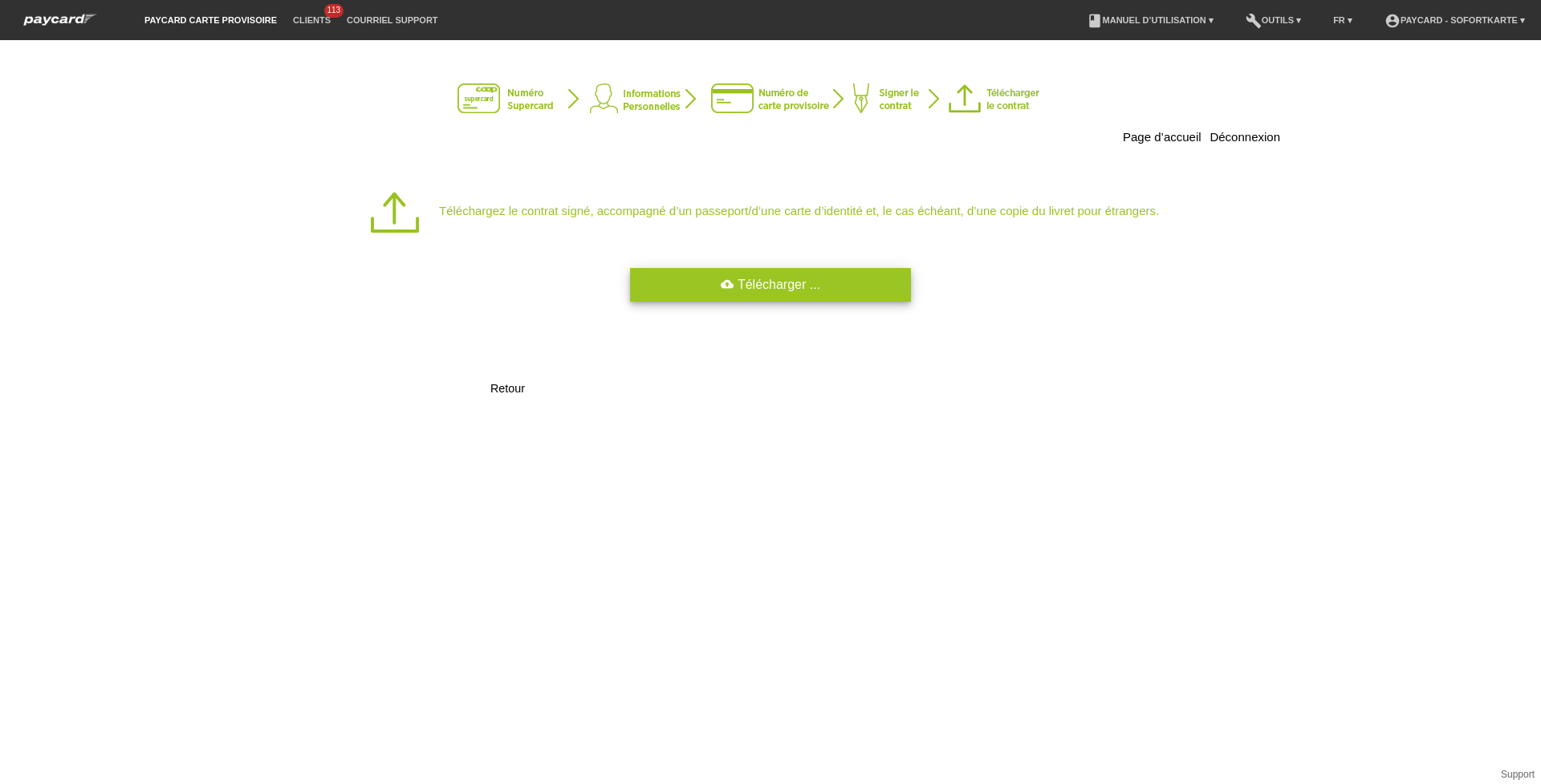
click at [712, 278] on link "cloud_upload Télécharger ..." at bounding box center [770, 285] width 281 height 34
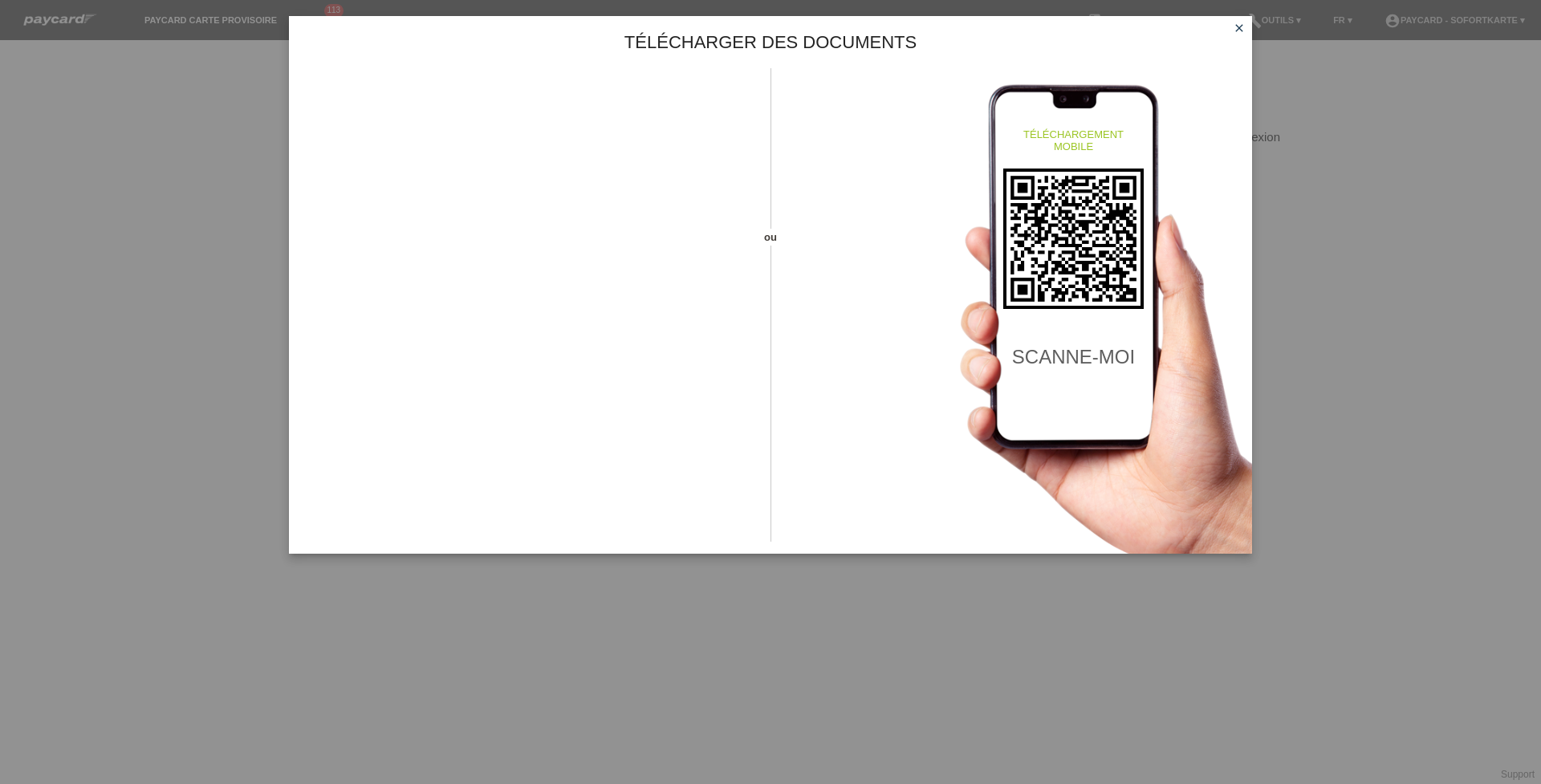
click at [1233, 28] on icon "close" at bounding box center [1239, 28] width 13 height 13
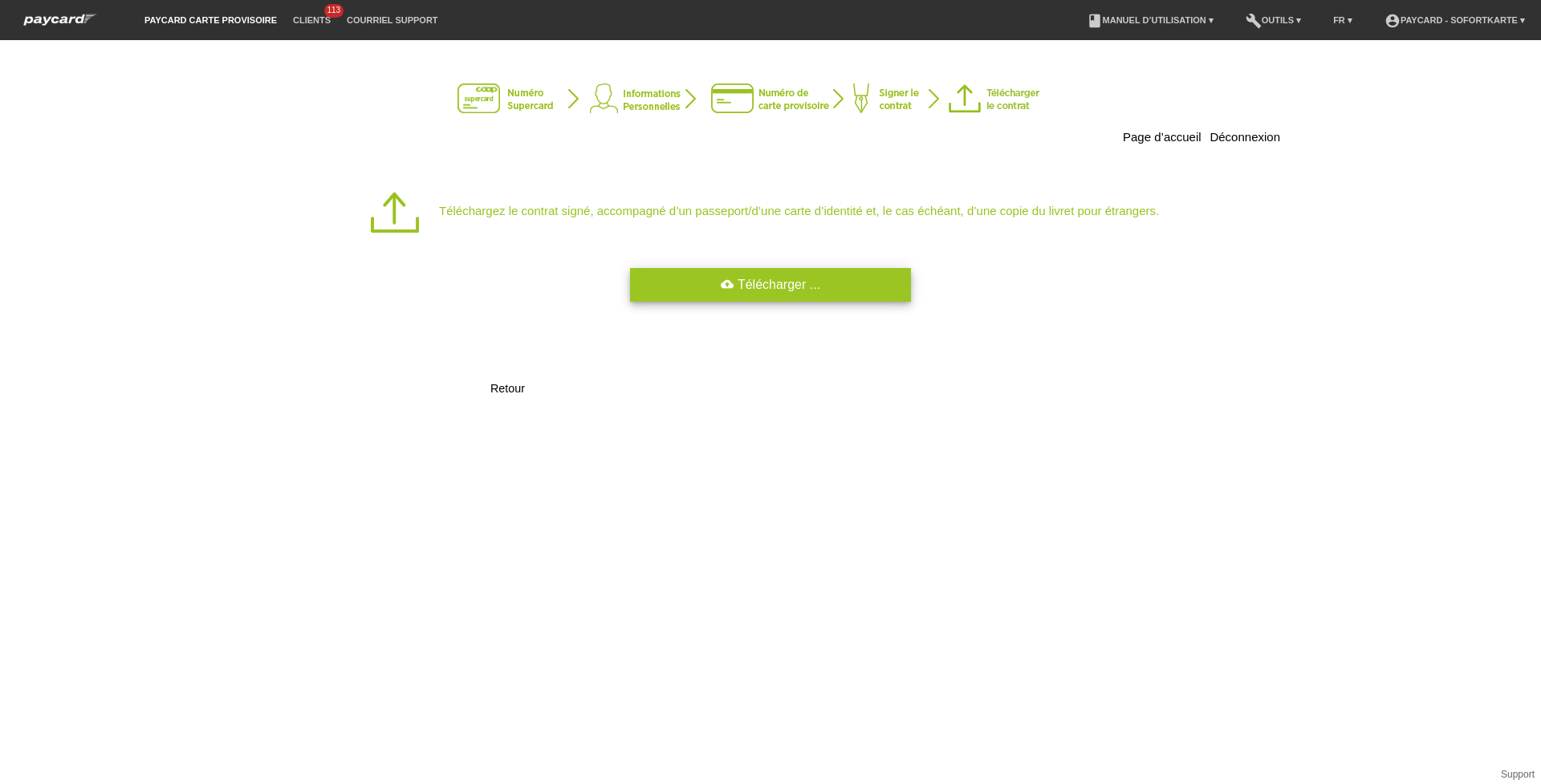
click at [834, 294] on link "cloud_upload Télécharger ..." at bounding box center [770, 285] width 281 height 34
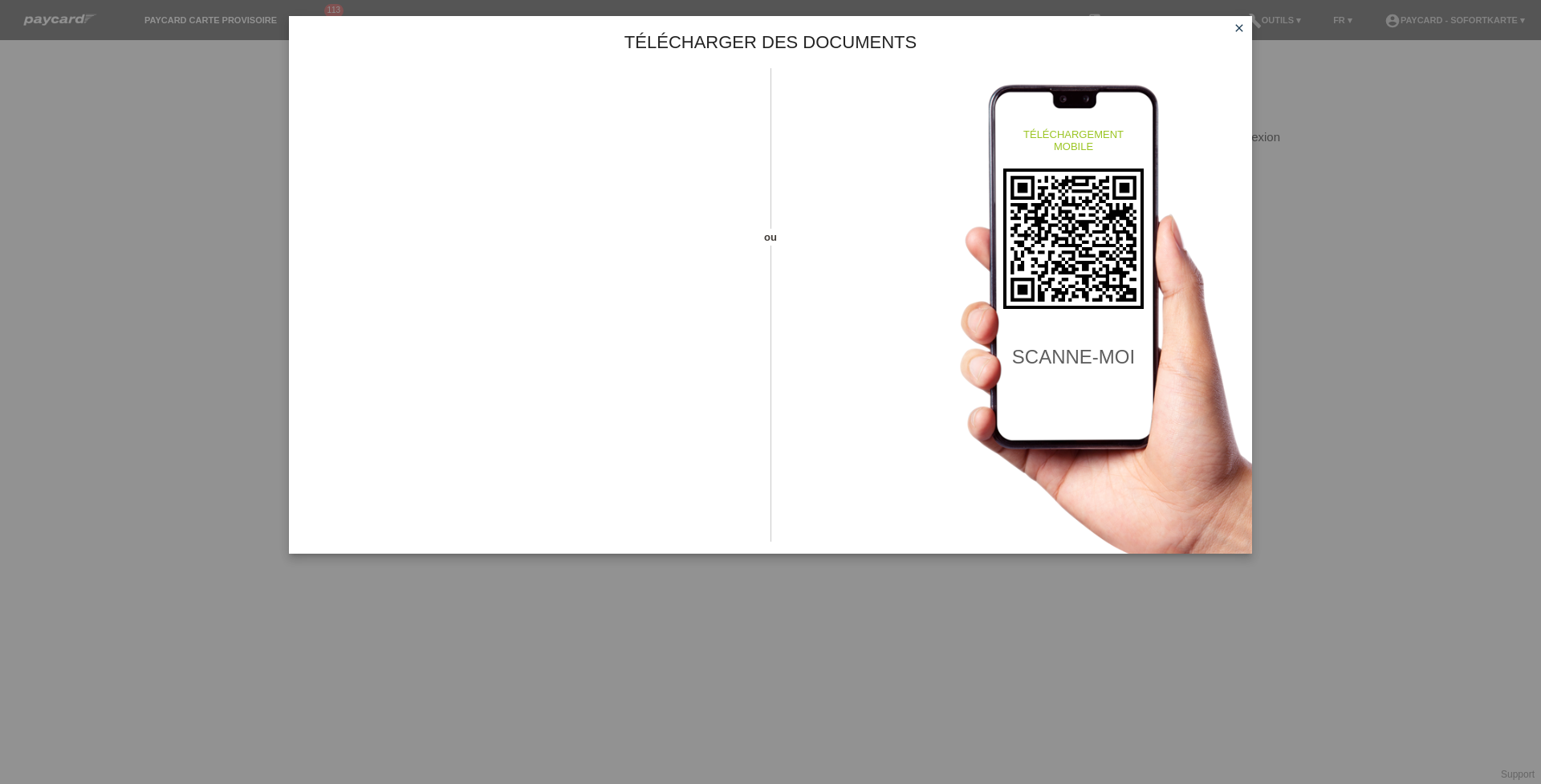
click at [1235, 35] on link "close" at bounding box center [1239, 29] width 21 height 19
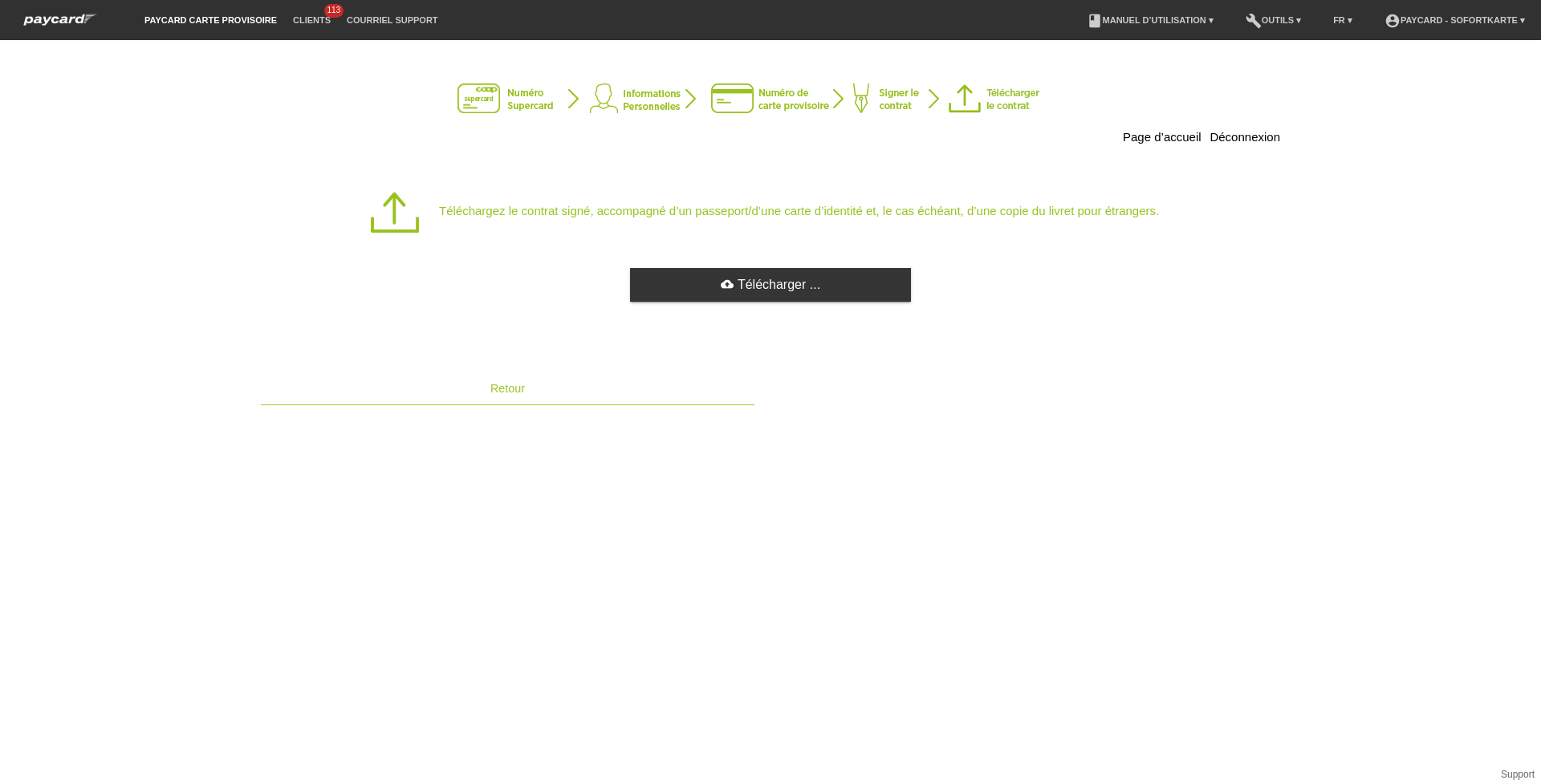
click at [506, 383] on span "Retour" at bounding box center [507, 389] width 34 height 13
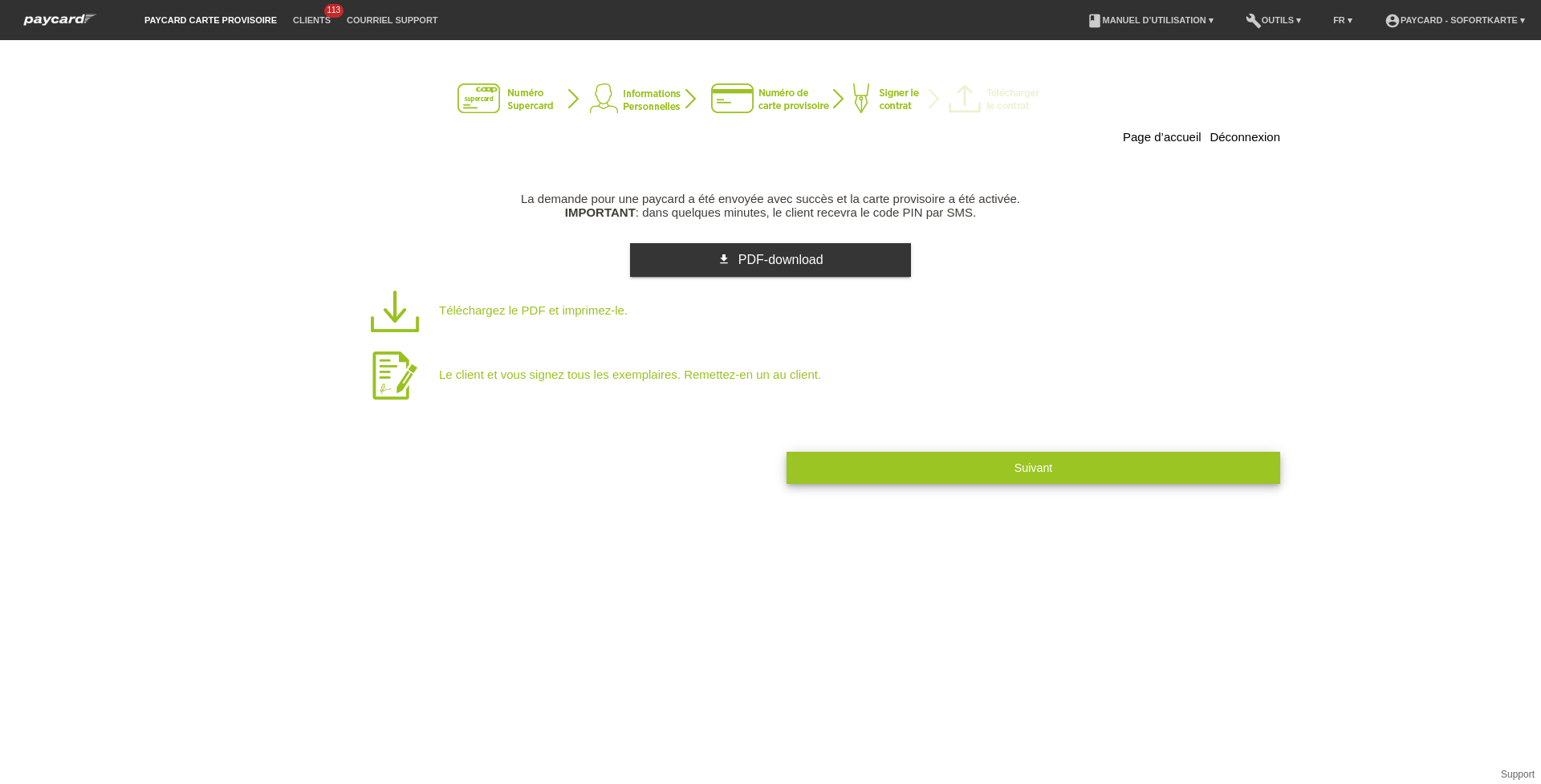
click at [1008, 479] on button "Suivant" at bounding box center [1033, 467] width 494 height 31
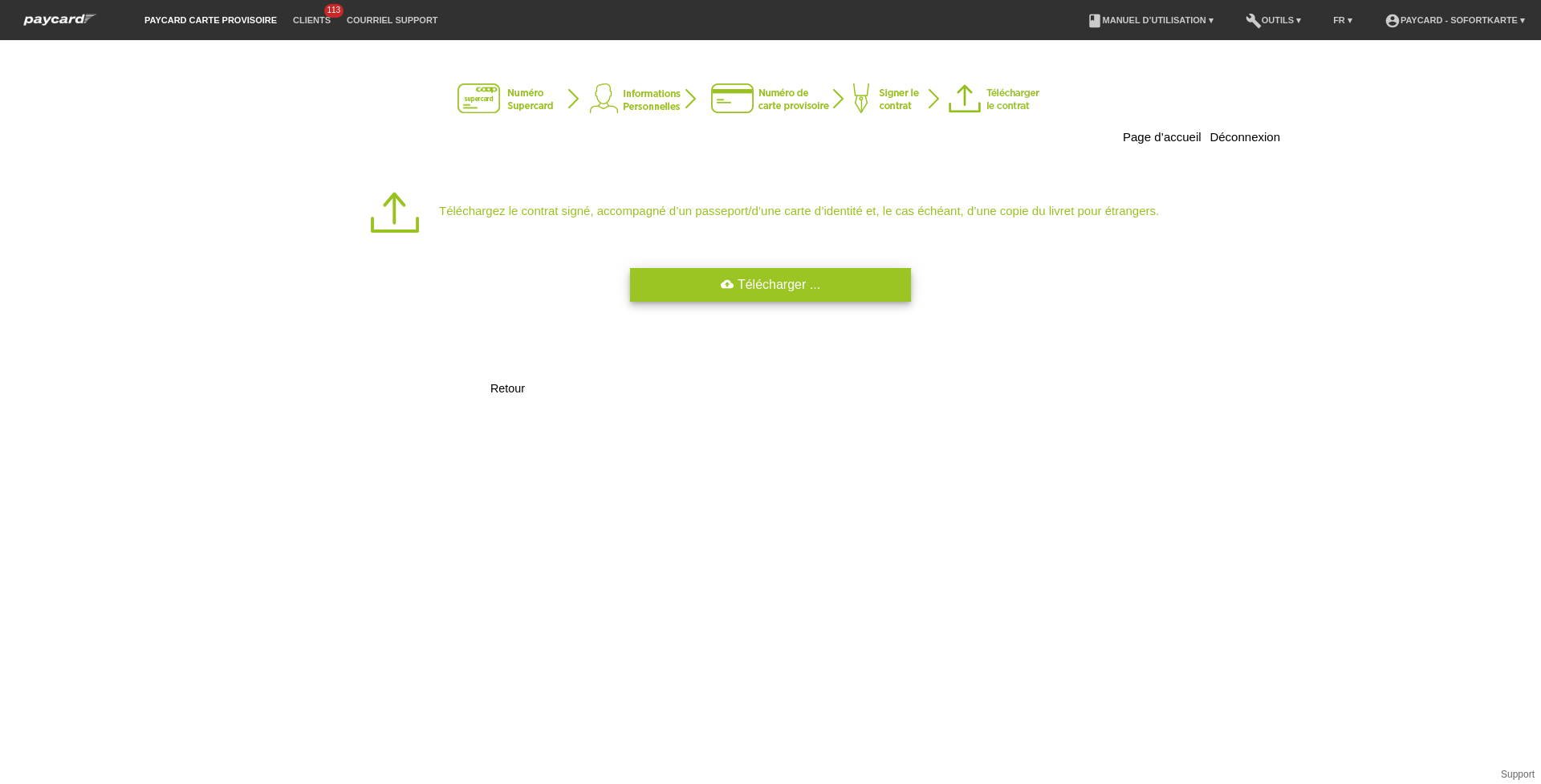
click at [814, 289] on link "cloud_upload Télécharger ..." at bounding box center [770, 285] width 281 height 34
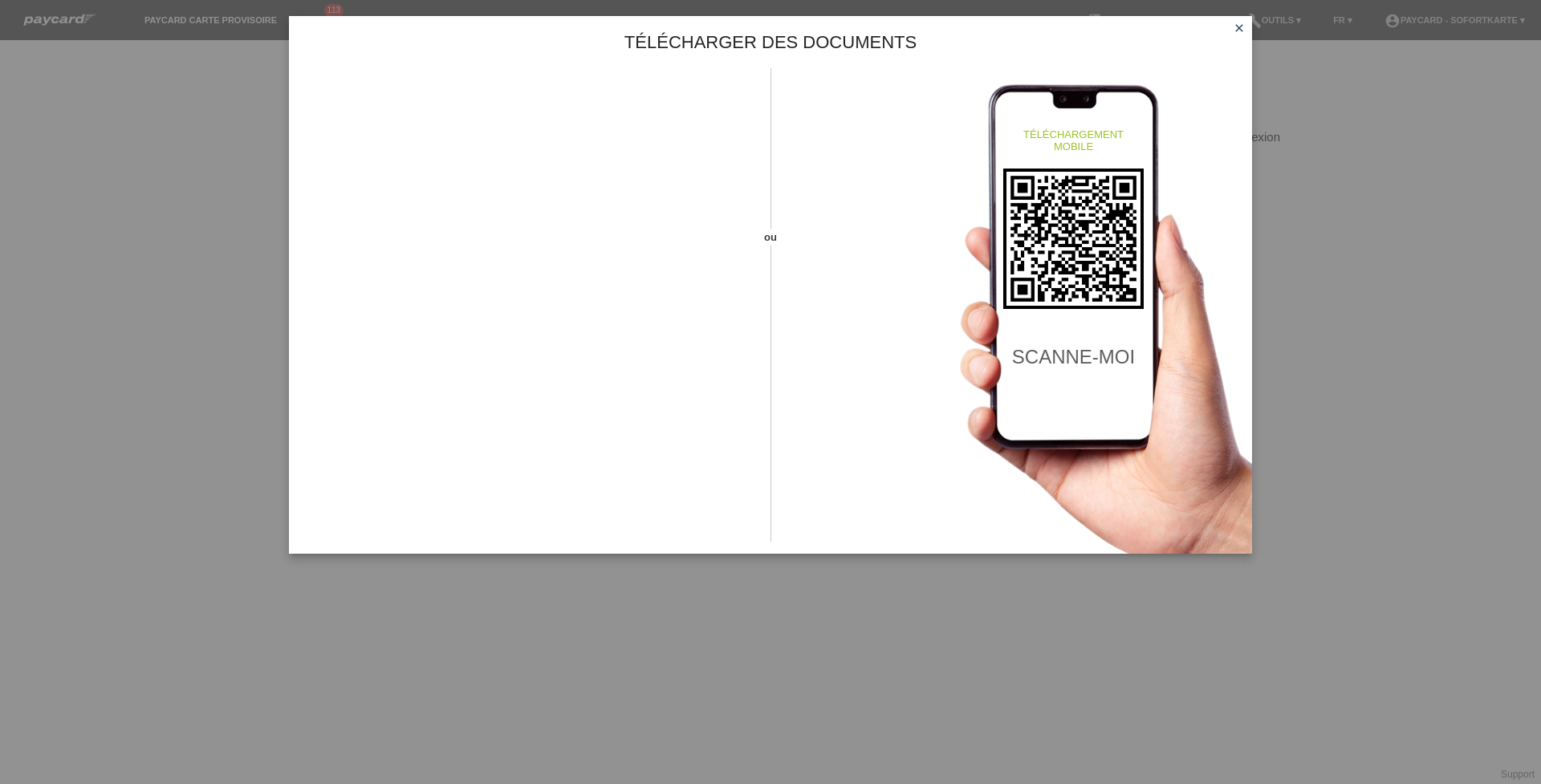
click at [1237, 32] on icon "close" at bounding box center [1239, 28] width 13 height 13
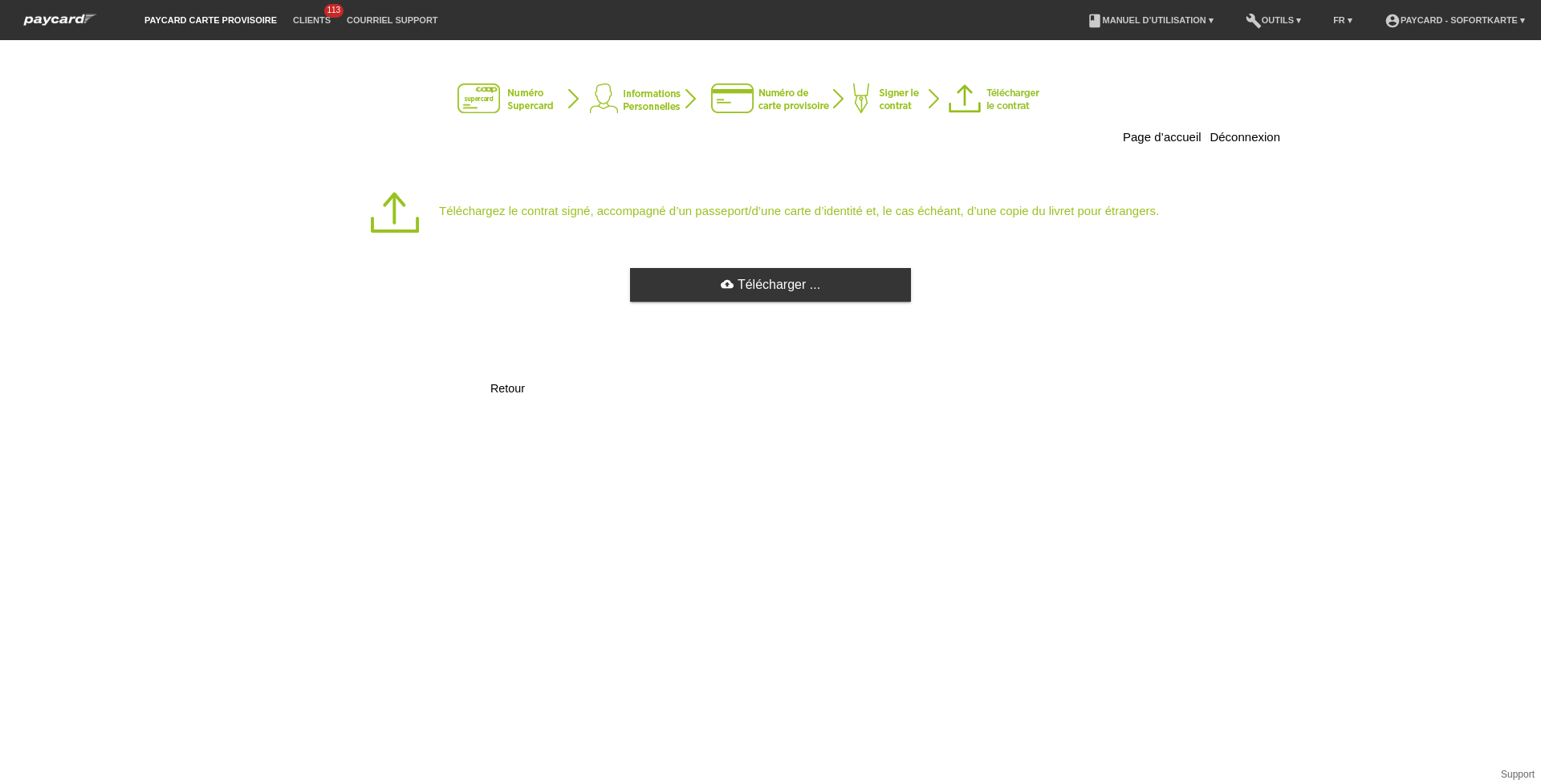
drag, startPoint x: 797, startPoint y: 344, endPoint x: 999, endPoint y: 386, distance: 206.3
click at [813, 345] on div "Téléchargez le contrat signé, accompagné d’un passeport/d’une carte d’identité …" at bounding box center [770, 300] width 1019 height 241
click at [999, 386] on div "Retour" at bounding box center [770, 382] width 1019 height 44
drag, startPoint x: 999, startPoint y: 386, endPoint x: 989, endPoint y: 381, distance: 11.2
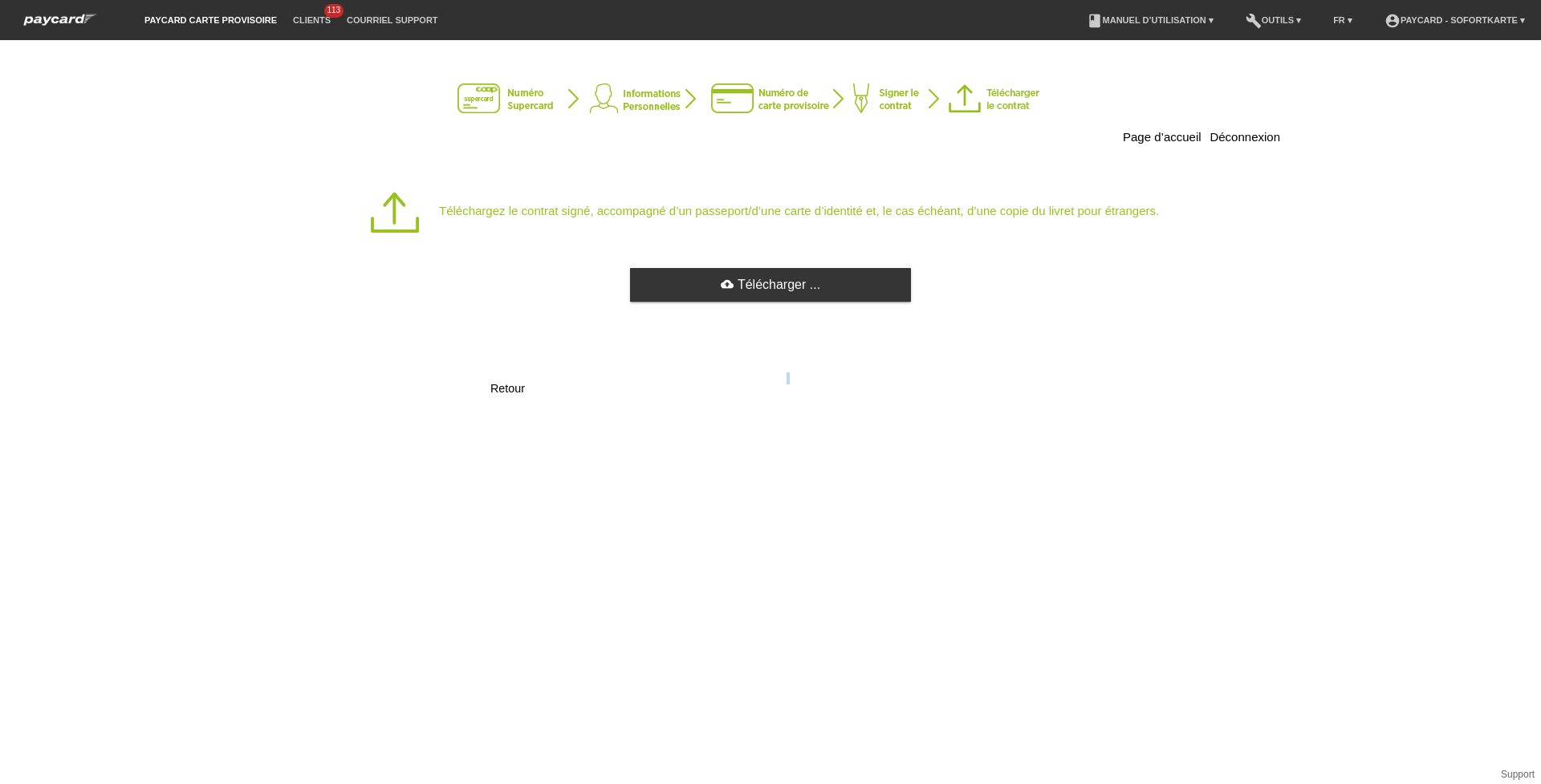
click at [989, 381] on div "Retour" at bounding box center [770, 382] width 1019 height 44
click at [857, 283] on link "cloud_upload Télécharger ..." at bounding box center [770, 285] width 281 height 34
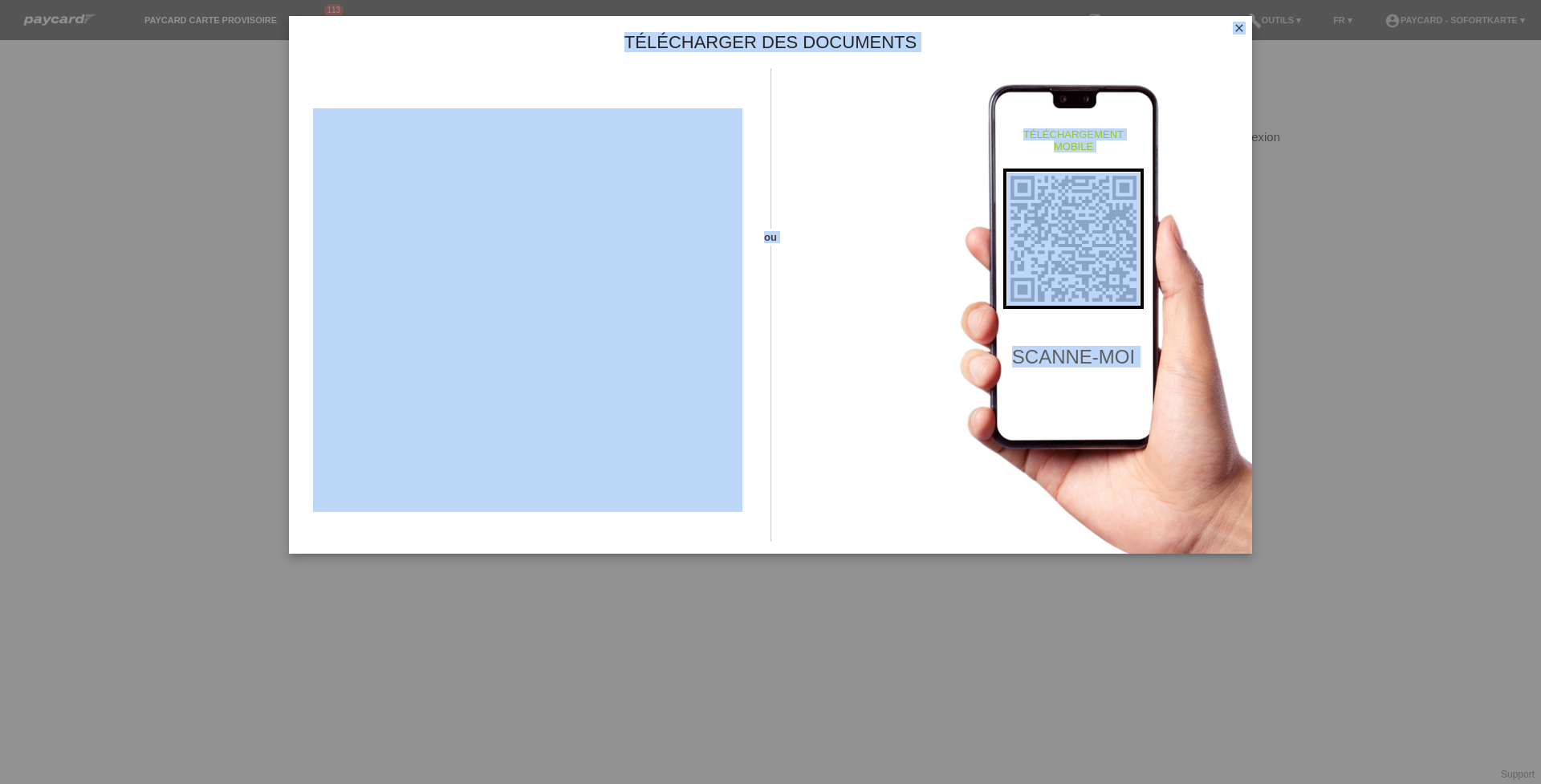
click at [1241, 29] on icon "close" at bounding box center [1239, 28] width 13 height 13
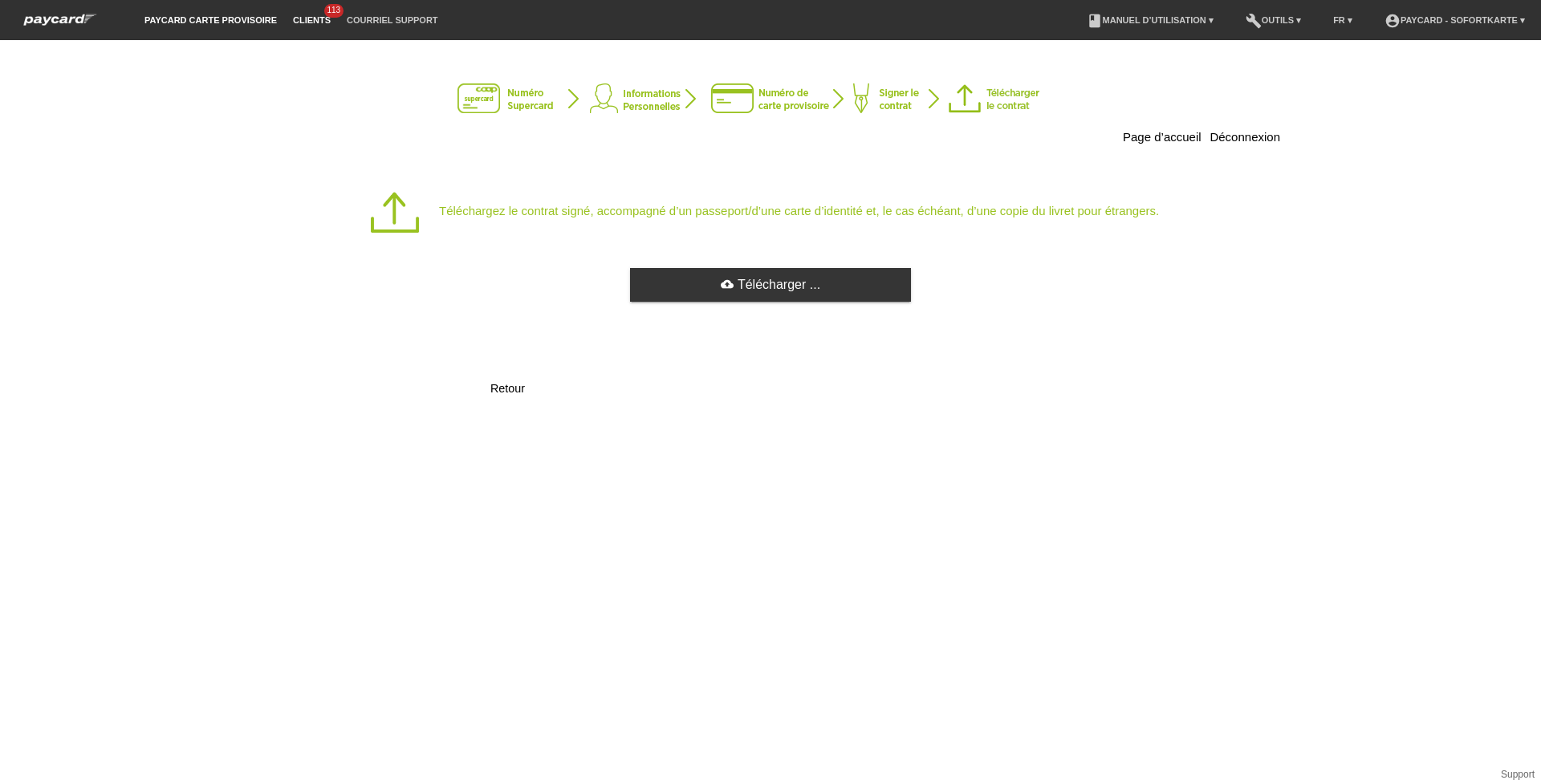
click at [329, 19] on link "Clients" at bounding box center [311, 20] width 54 height 9
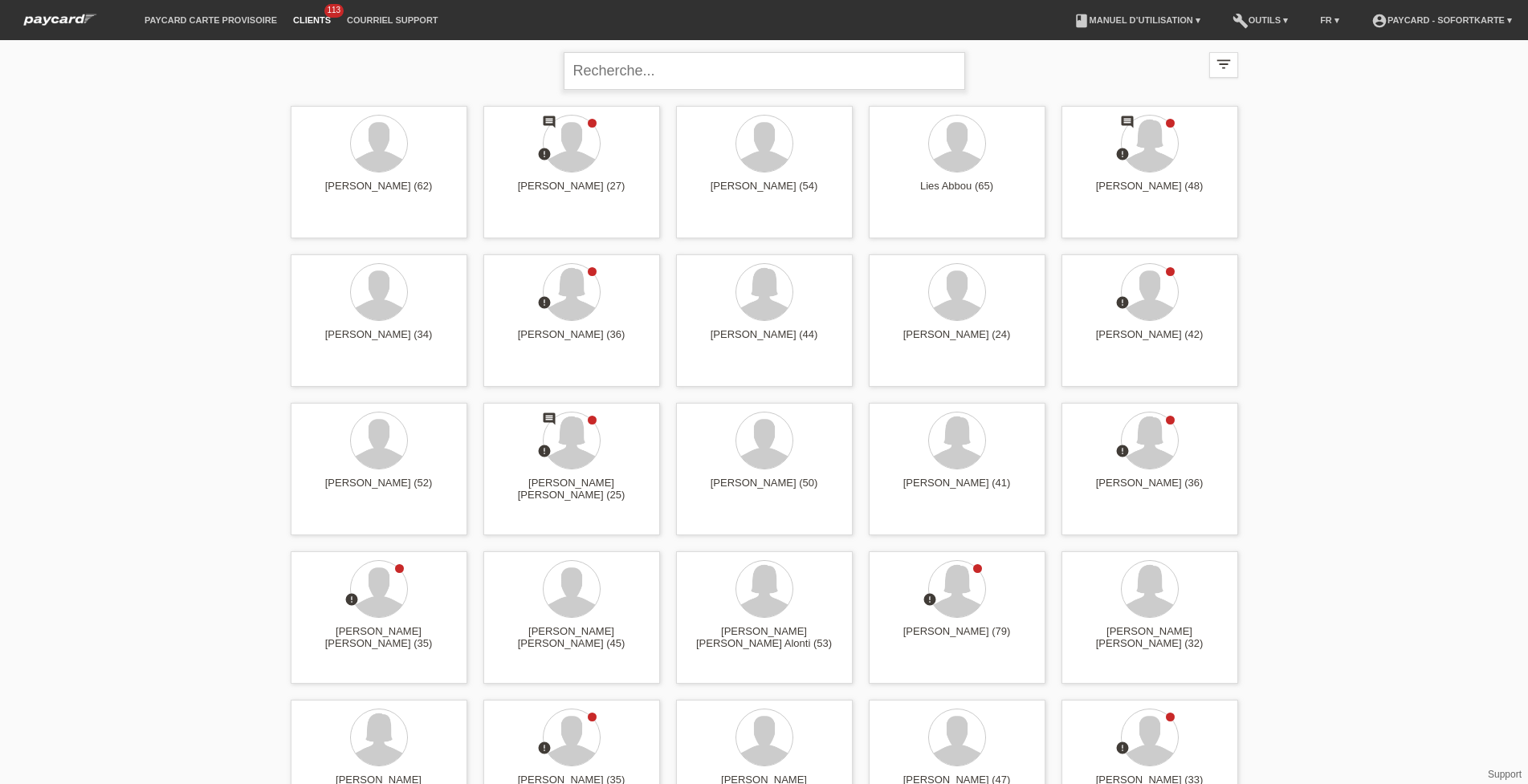
click at [769, 71] on input "text" at bounding box center [764, 71] width 401 height 38
click at [633, 68] on input "text" at bounding box center [764, 71] width 401 height 38
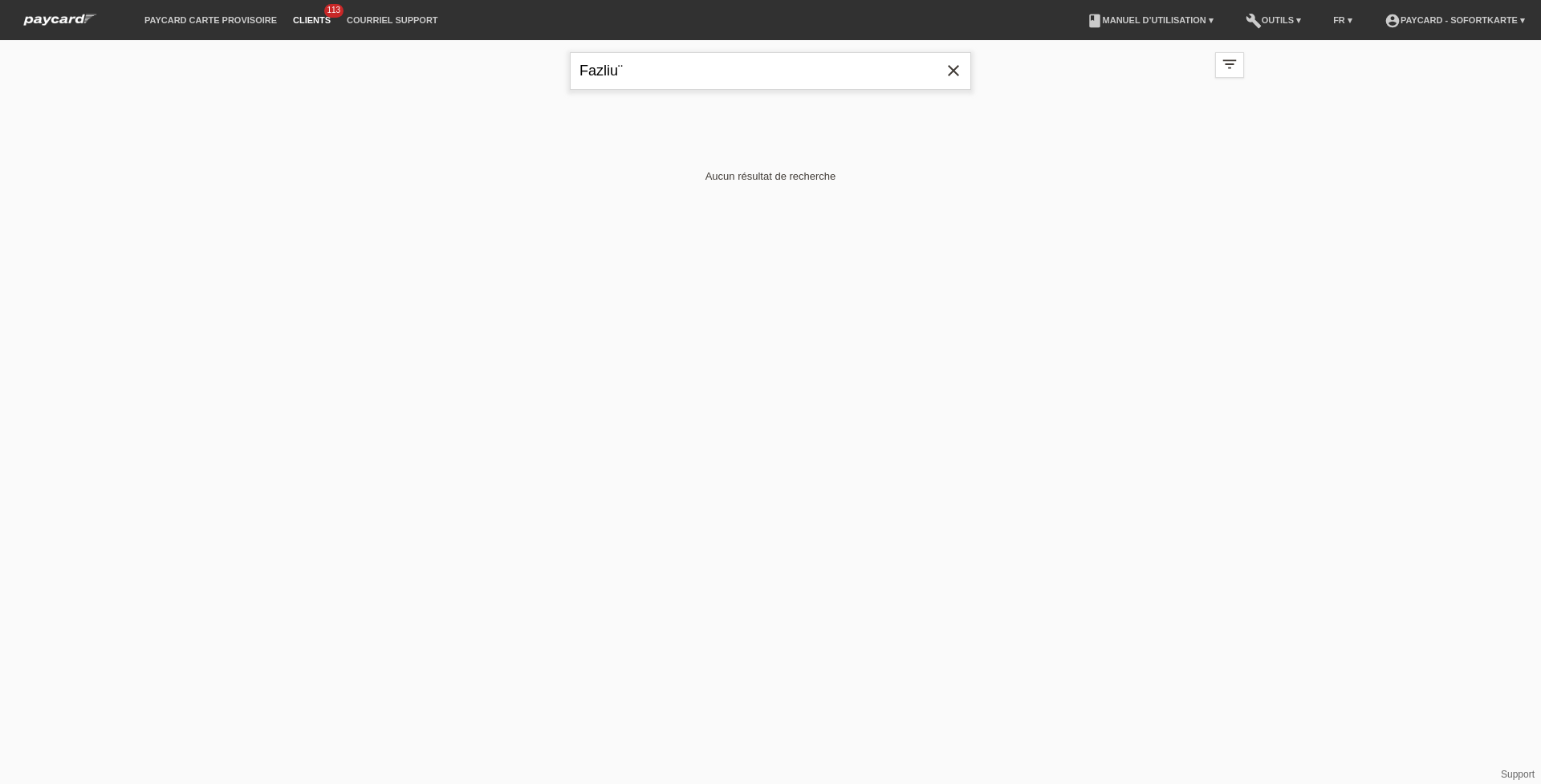
type input "Fazliu"
click at [711, 166] on div "Aucun résultat de recherche" at bounding box center [770, 176] width 947 height 140
click at [948, 74] on icon "close" at bounding box center [954, 70] width 19 height 19
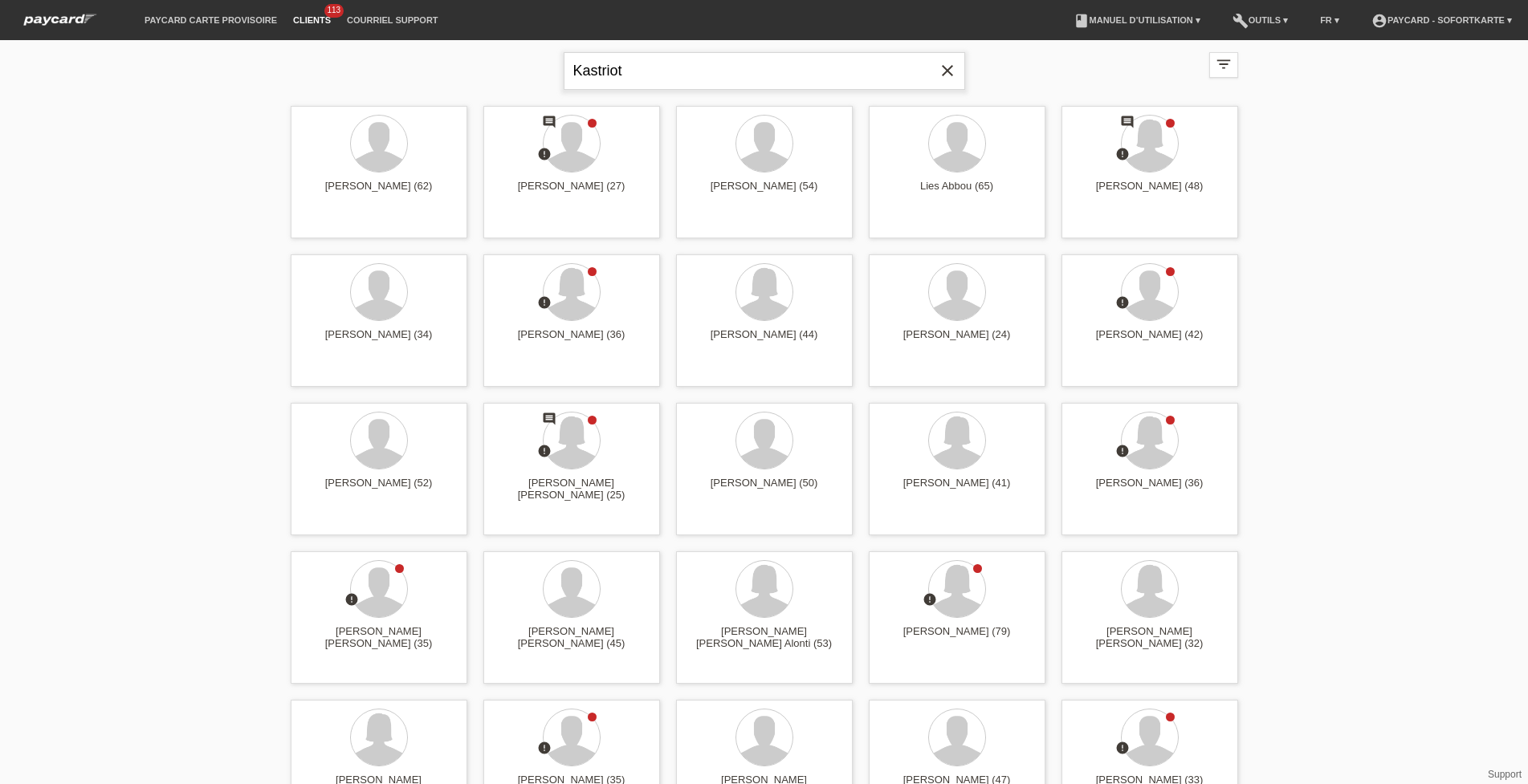
type input "Kastriot"
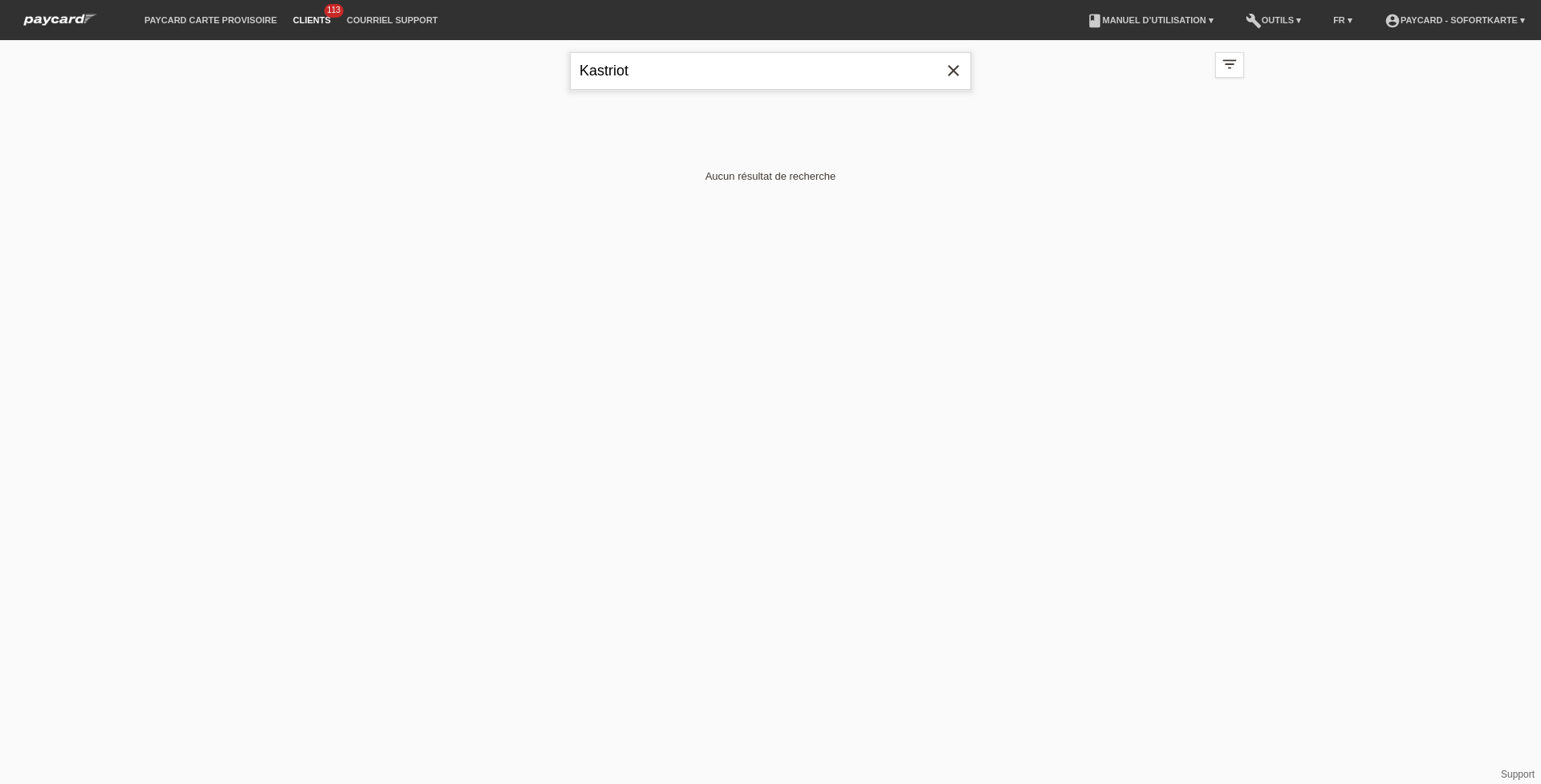
drag, startPoint x: 639, startPoint y: 69, endPoint x: 294, endPoint y: 37, distance: 346.5
click at [294, 40] on body "paycard carte provisoire Clients 113 Courriel Support menu account_circle payca…" at bounding box center [770, 152] width 1541 height 226
click at [92, 22] on img at bounding box center [60, 20] width 88 height 17
click at [85, 12] on img at bounding box center [60, 20] width 88 height 17
click at [93, 17] on img at bounding box center [60, 20] width 88 height 17
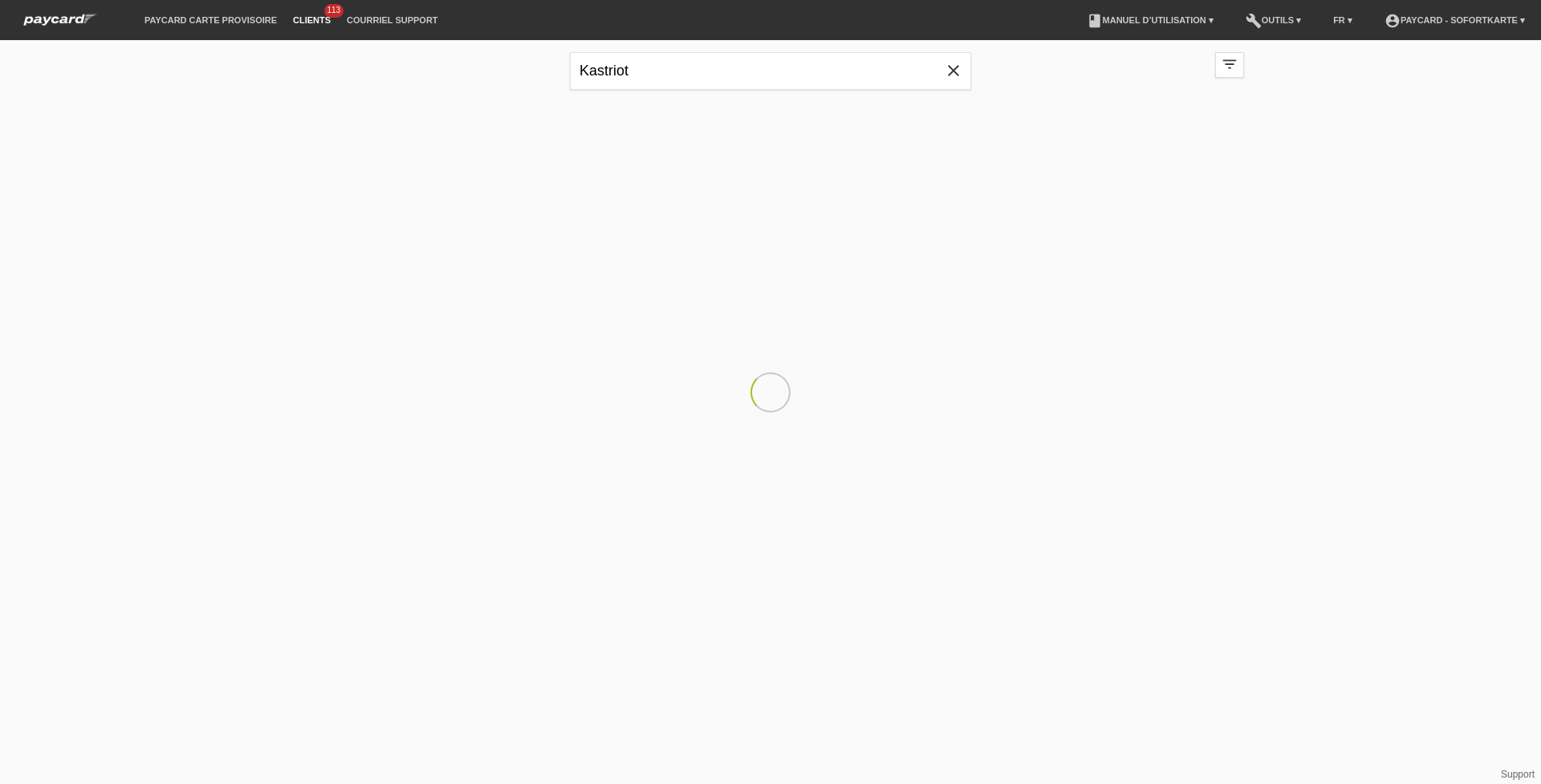
click at [315, 22] on link "Clients" at bounding box center [311, 20] width 54 height 9
click at [315, 19] on link "Clients" at bounding box center [311, 20] width 54 height 9
click at [1515, 19] on link "account_circle paycard - Sofortkarte ▾" at bounding box center [1454, 20] width 156 height 9
click at [1305, 129] on div "Kastriot close filter_list view_module Afficher tous les clients star Afficher …" at bounding box center [770, 152] width 1541 height 226
click at [1257, 21] on link "build Outils ▾" at bounding box center [1273, 20] width 72 height 9
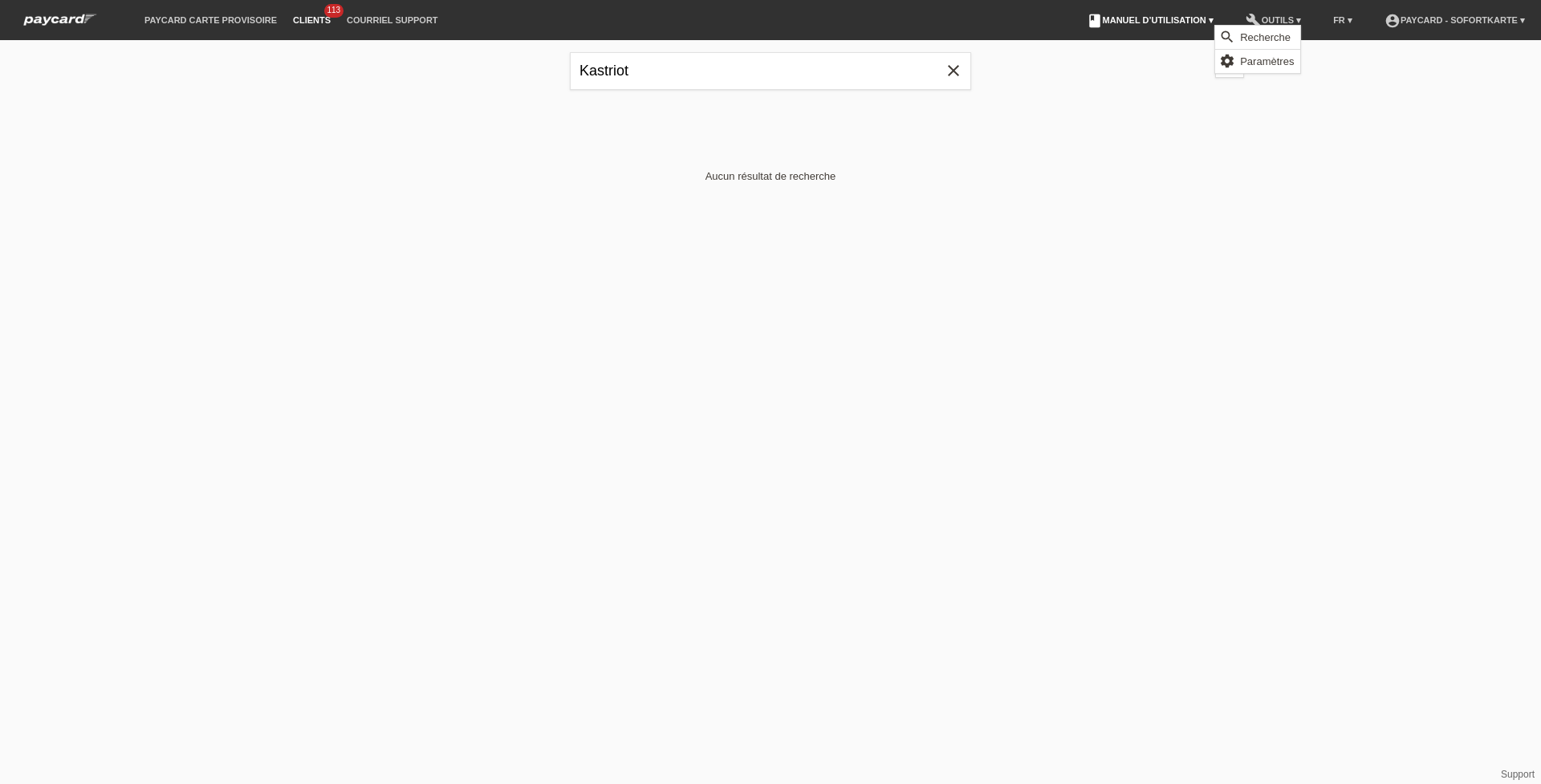
click at [1127, 22] on link "book Manuel d’utilisation ▾" at bounding box center [1149, 20] width 143 height 9
click at [1033, 143] on div "Aucun résultat de recherche" at bounding box center [770, 176] width 947 height 140
click at [574, 66] on input "Kastriot" at bounding box center [770, 71] width 401 height 38
drag, startPoint x: 691, startPoint y: 62, endPoint x: 527, endPoint y: 69, distance: 164.1
click at [527, 69] on div "Kastriot close filter_list view_module Afficher tous les clients star Afficher …" at bounding box center [770, 68] width 963 height 58
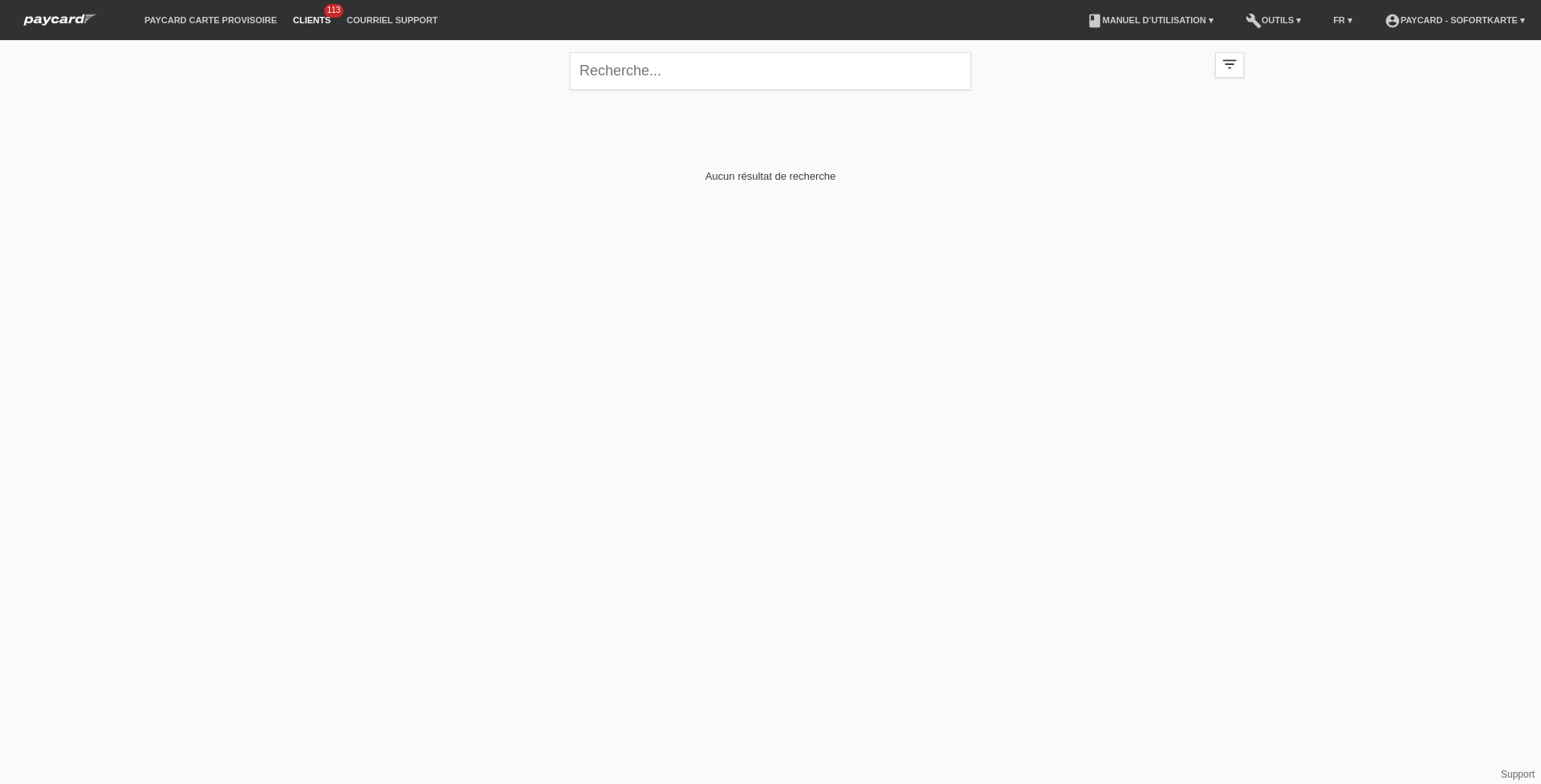
click at [82, 23] on img at bounding box center [60, 20] width 88 height 17
drag, startPoint x: 672, startPoint y: 62, endPoint x: 289, endPoint y: 34, distance: 384.0
click at [289, 40] on body "paycard carte provisoire Clients 113 Courriel Support menu account_circle payca…" at bounding box center [770, 152] width 1541 height 226
